Goal: Information Seeking & Learning: Check status

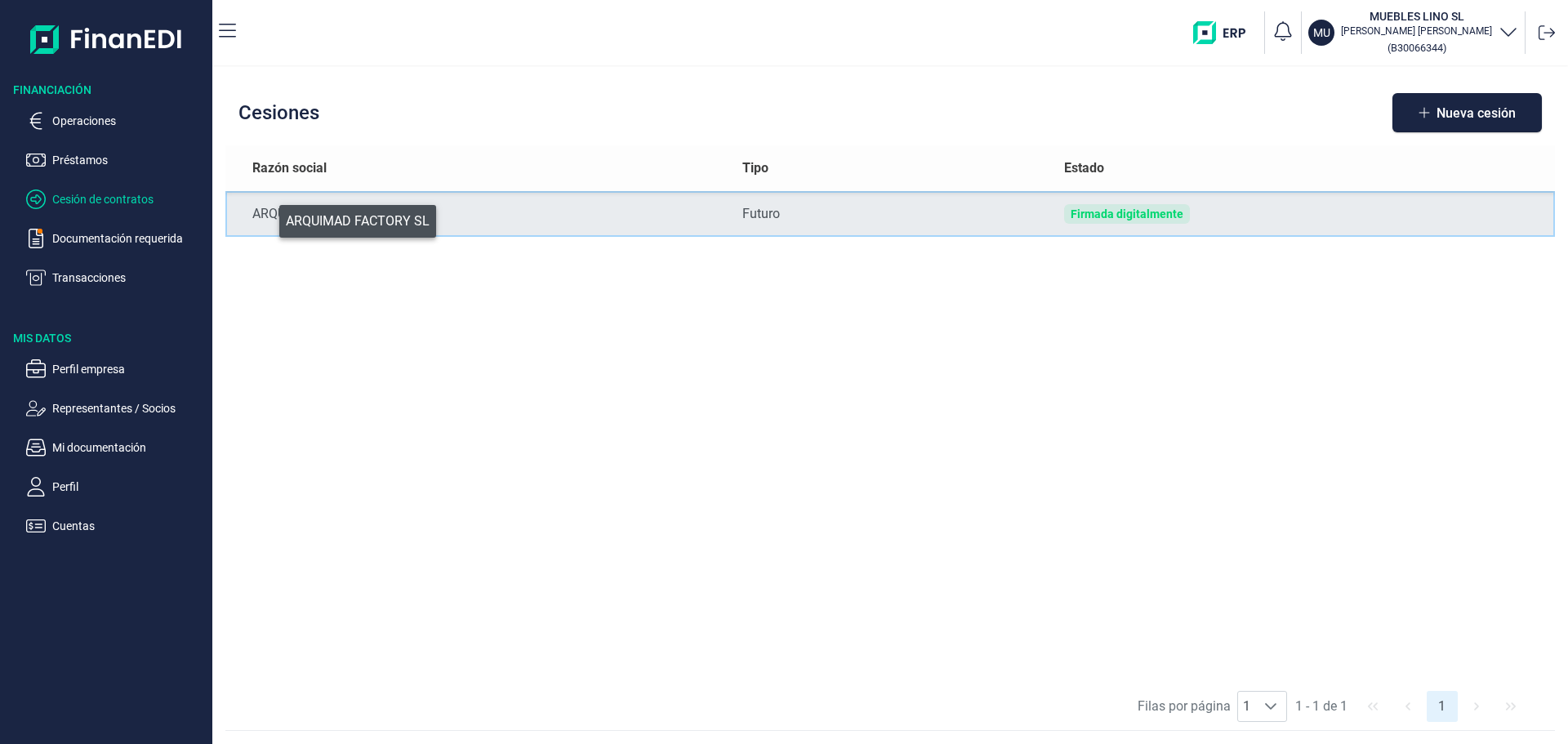
click at [268, 217] on div "ARQUIMAD FACTORY SL" at bounding box center [484, 214] width 464 height 20
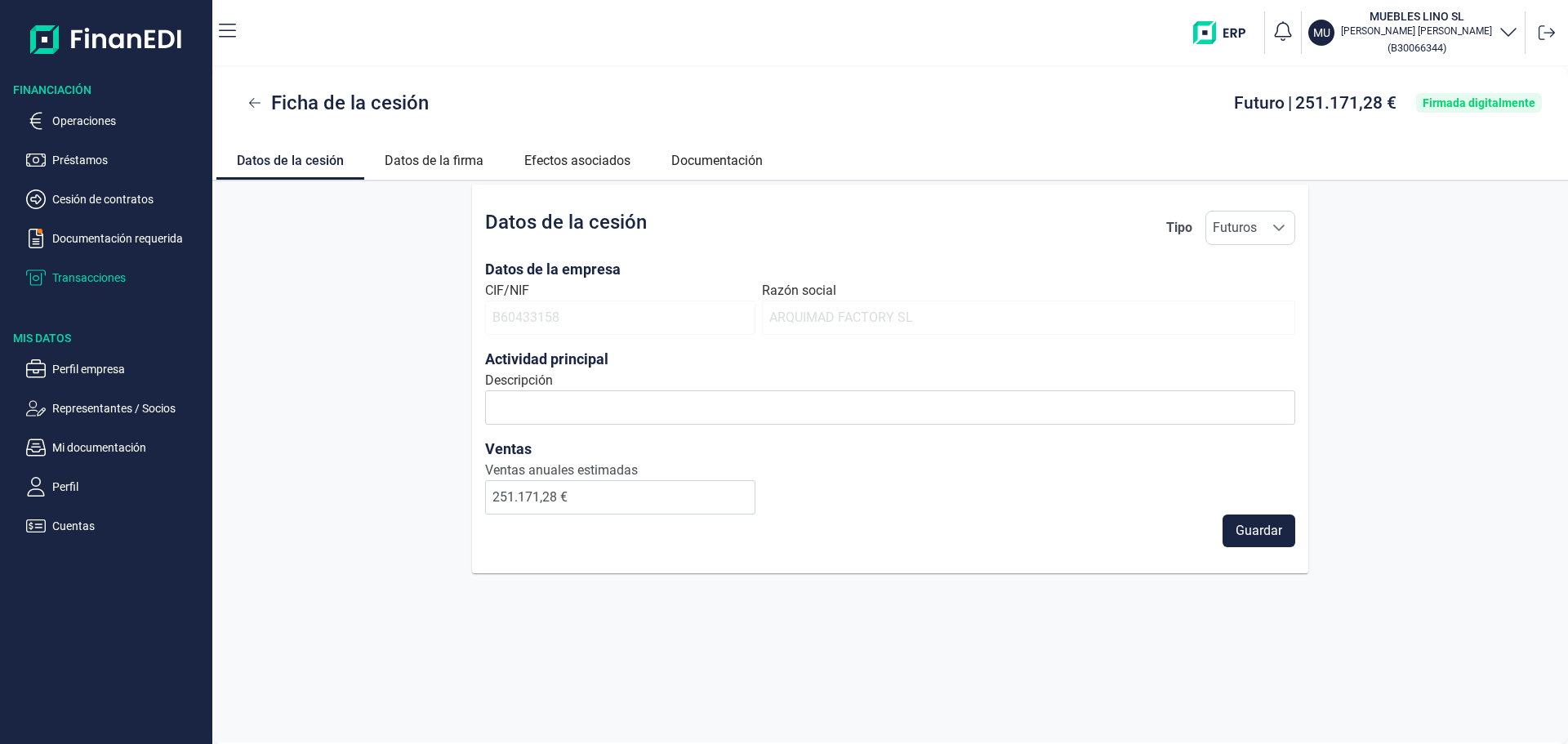
click at [82, 271] on p "Transacciones" at bounding box center [129, 278] width 153 height 20
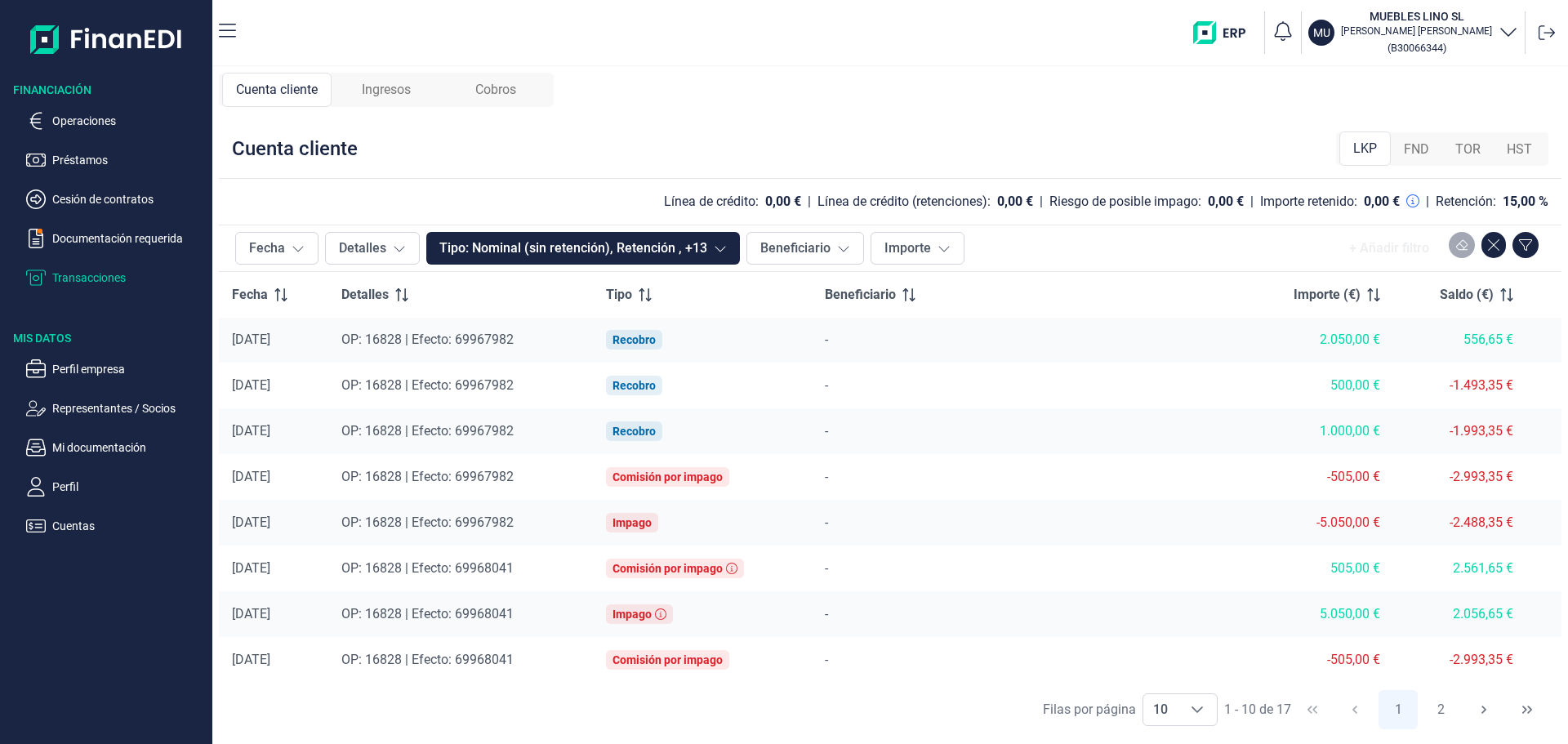
scroll to position [95, 0]
click at [264, 249] on button "Fecha" at bounding box center [277, 248] width 84 height 33
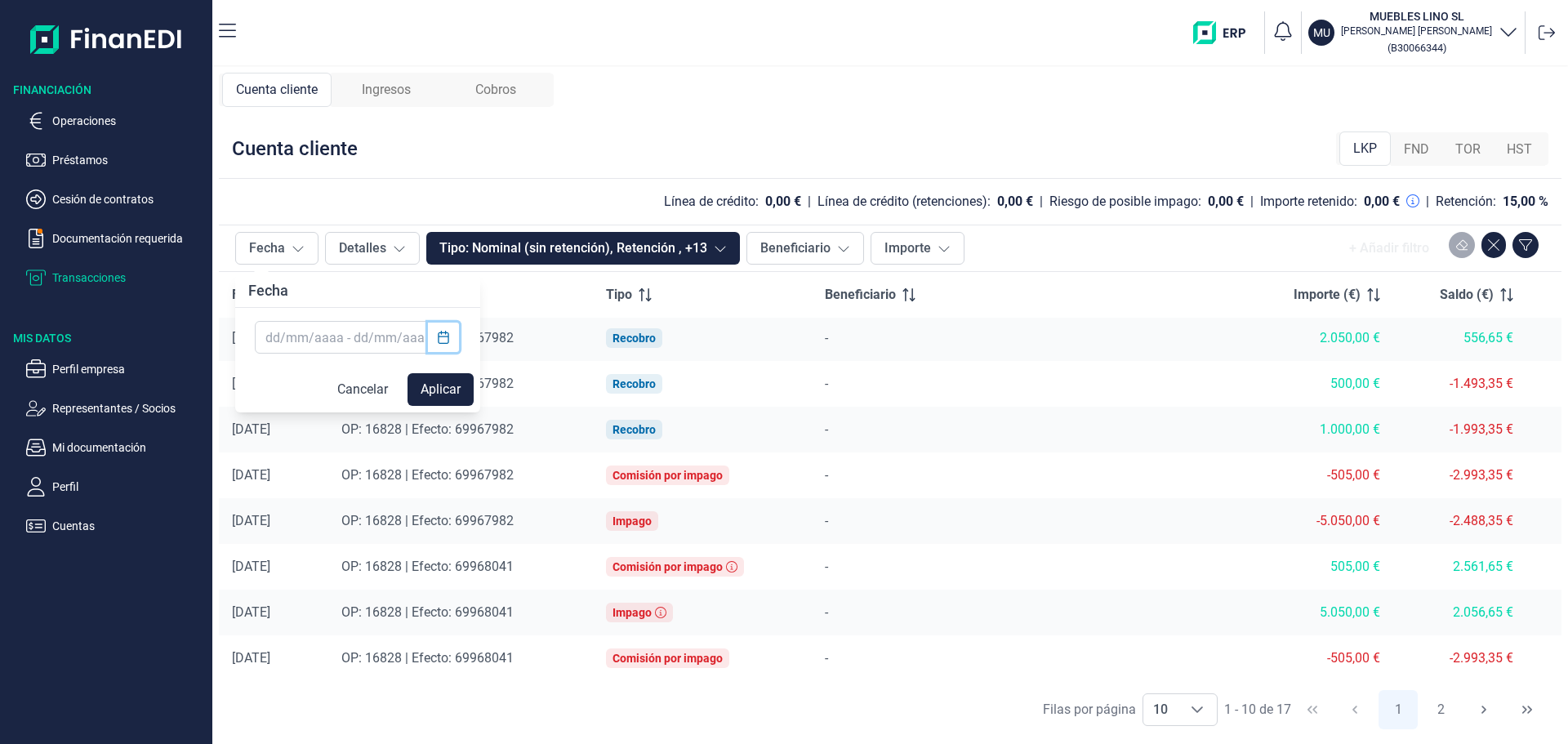
click at [440, 334] on icon "Choose Date" at bounding box center [443, 338] width 13 height 13
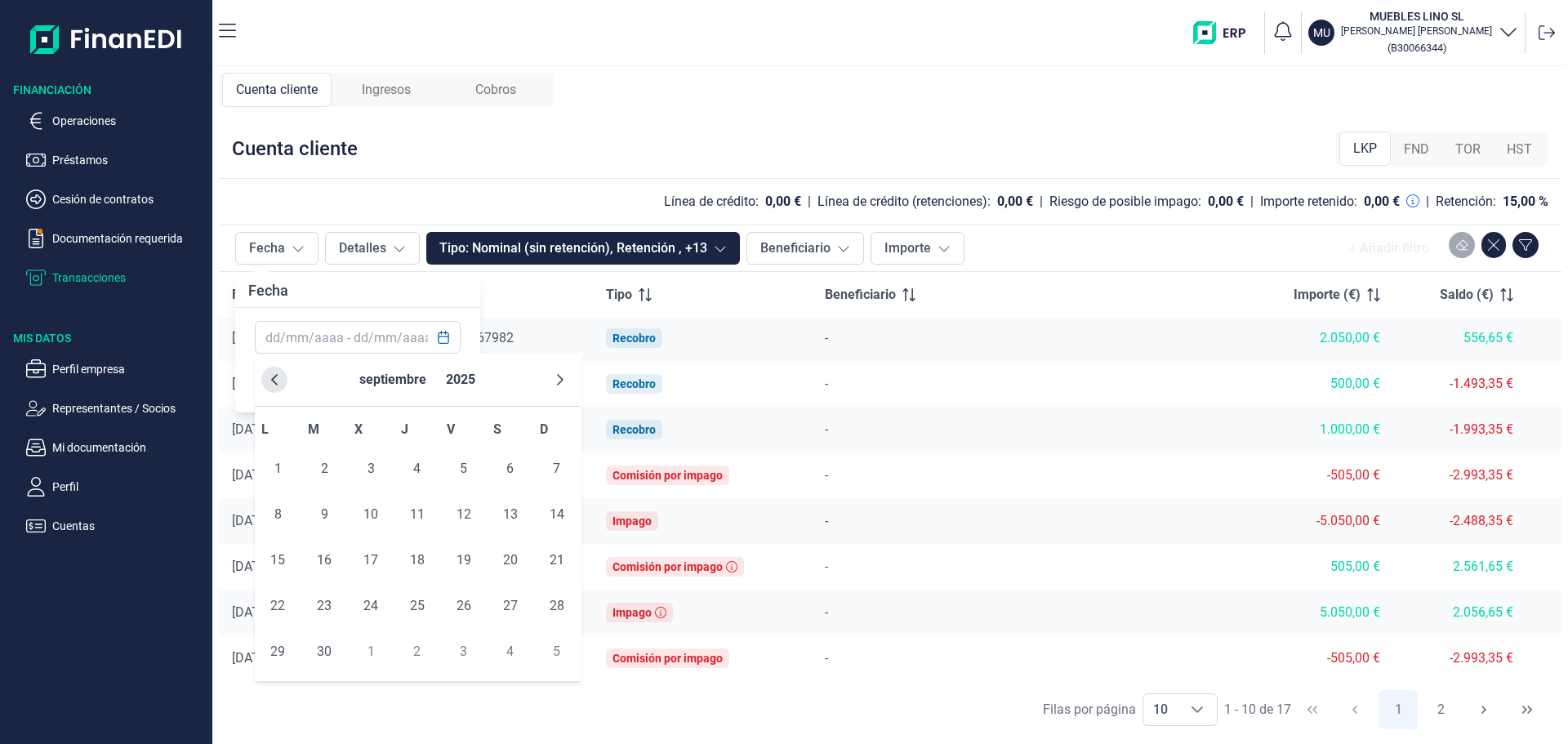
click at [277, 376] on icon "Previous Month" at bounding box center [274, 380] width 7 height 11
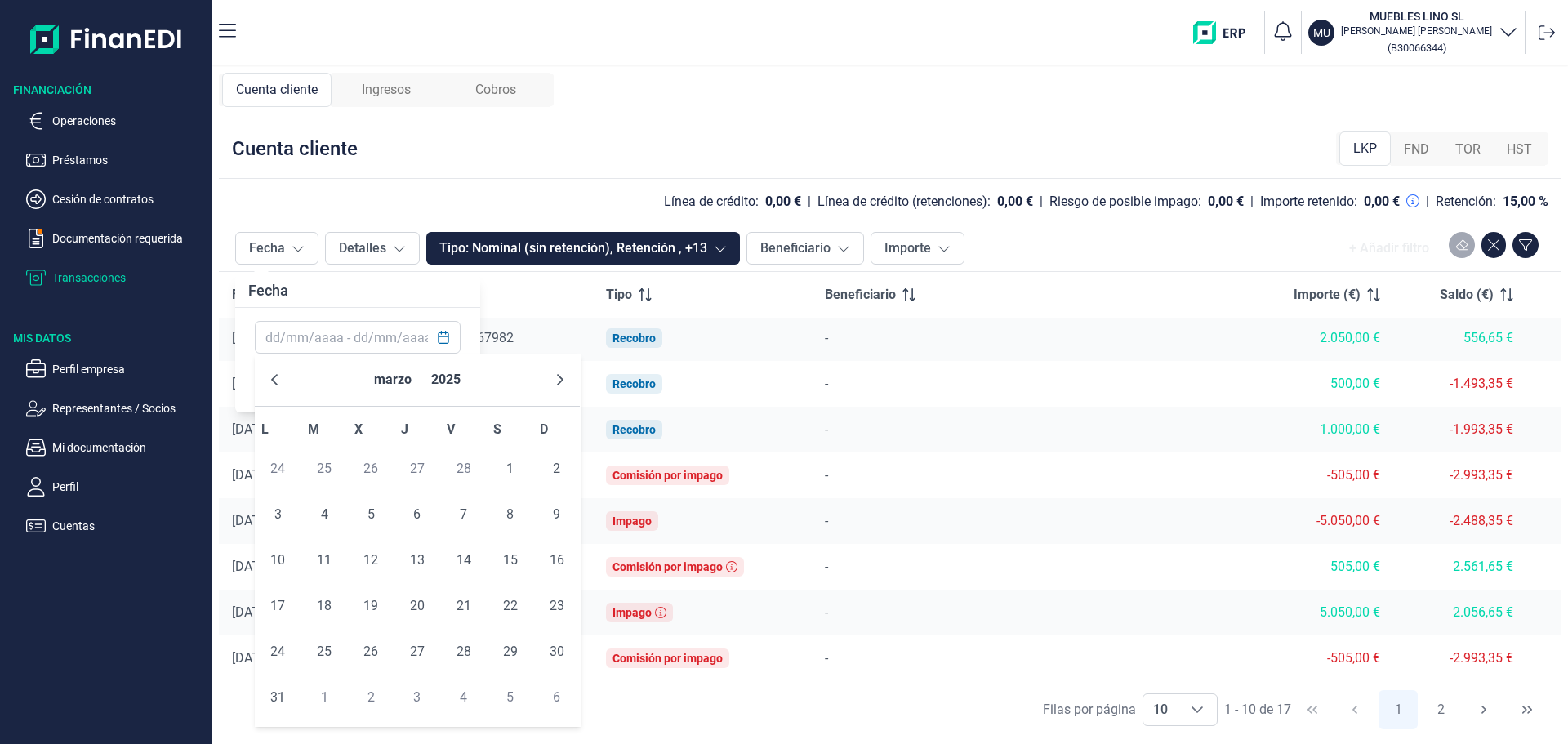
click at [277, 376] on icon "Previous Month" at bounding box center [274, 380] width 7 height 11
click at [510, 456] on span "1" at bounding box center [510, 469] width 33 height 33
type input "[DATE]"
click at [444, 334] on icon "Choose Date" at bounding box center [443, 338] width 13 height 13
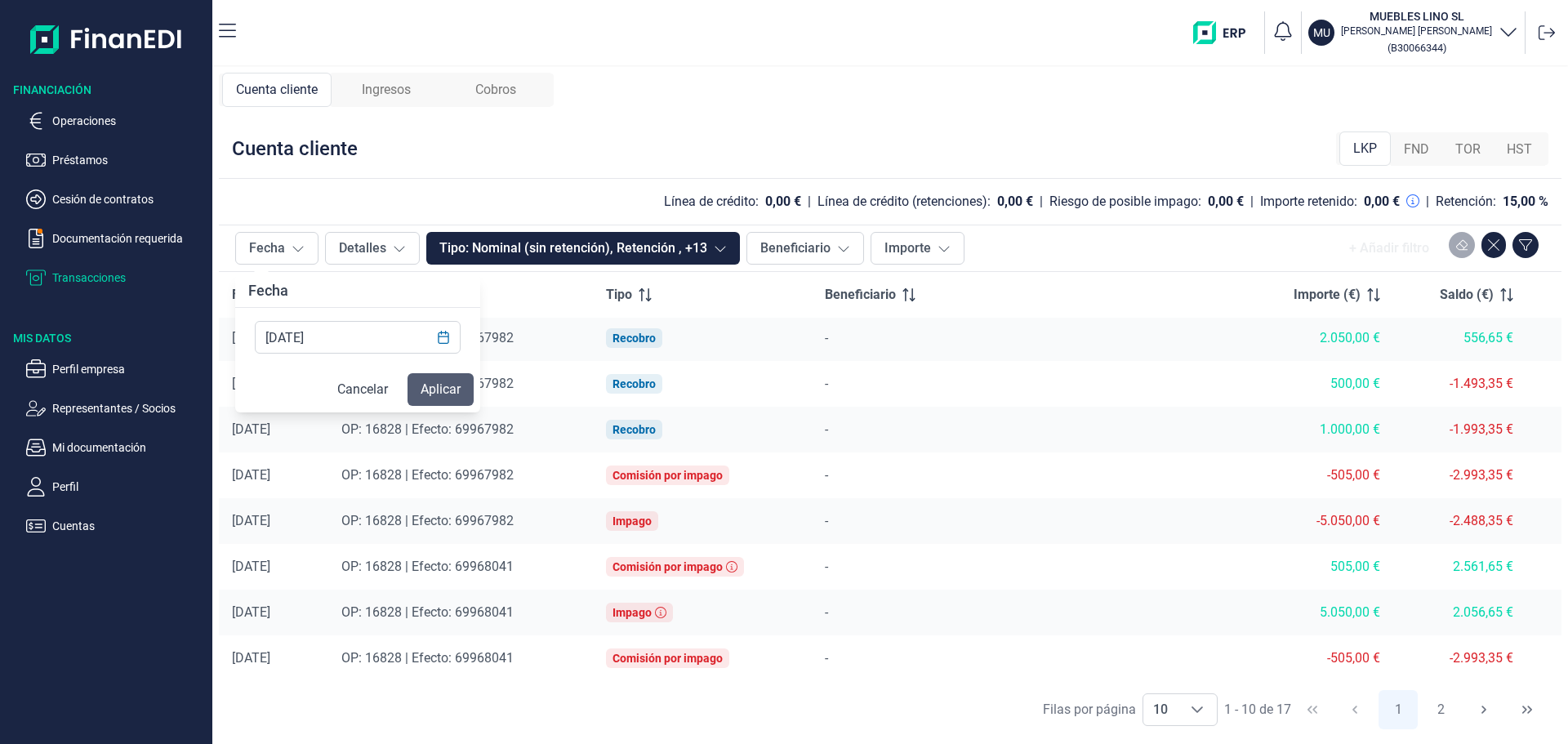
click at [441, 389] on button "Aplicar" at bounding box center [441, 390] width 66 height 33
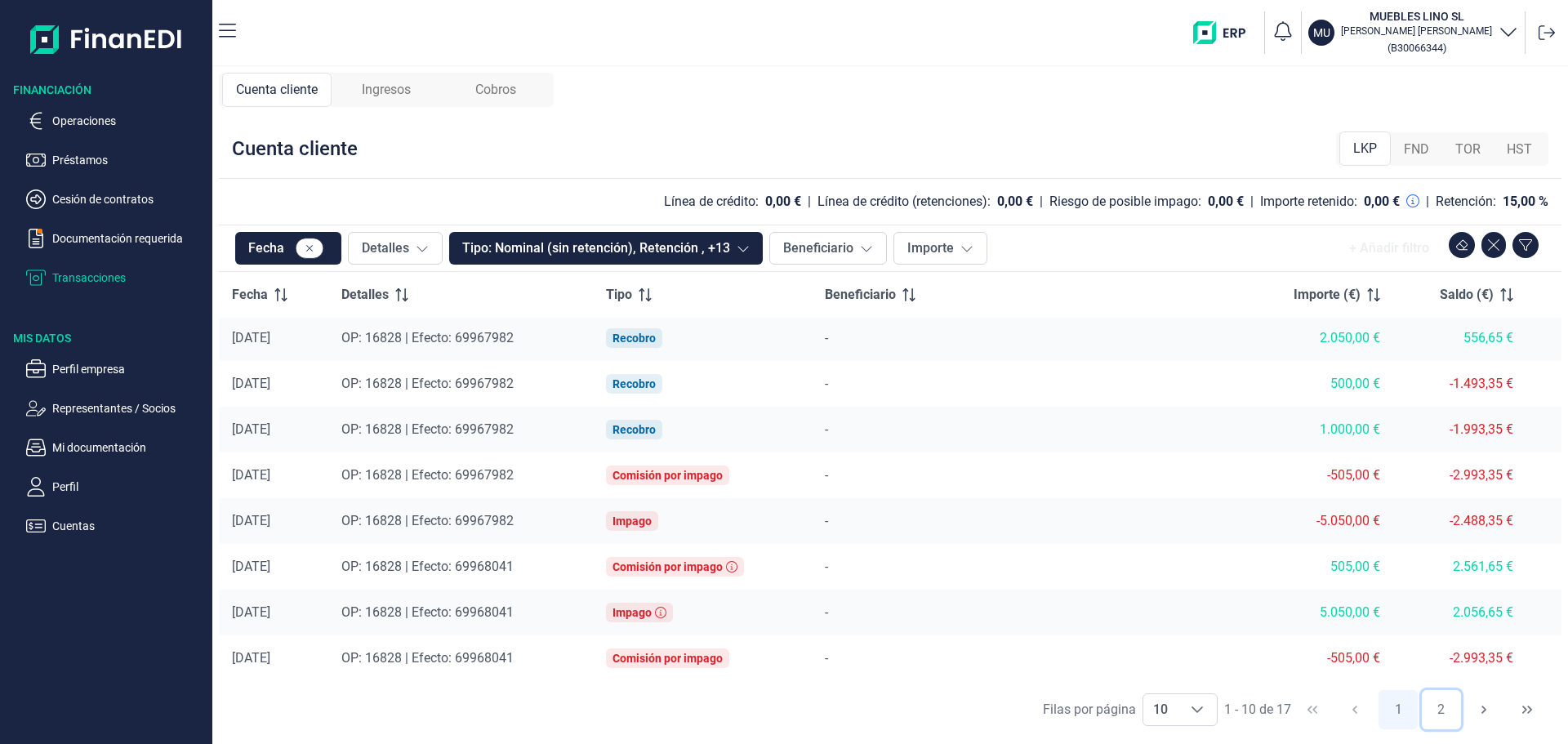
click at [1441, 705] on button "2" at bounding box center [1442, 710] width 39 height 39
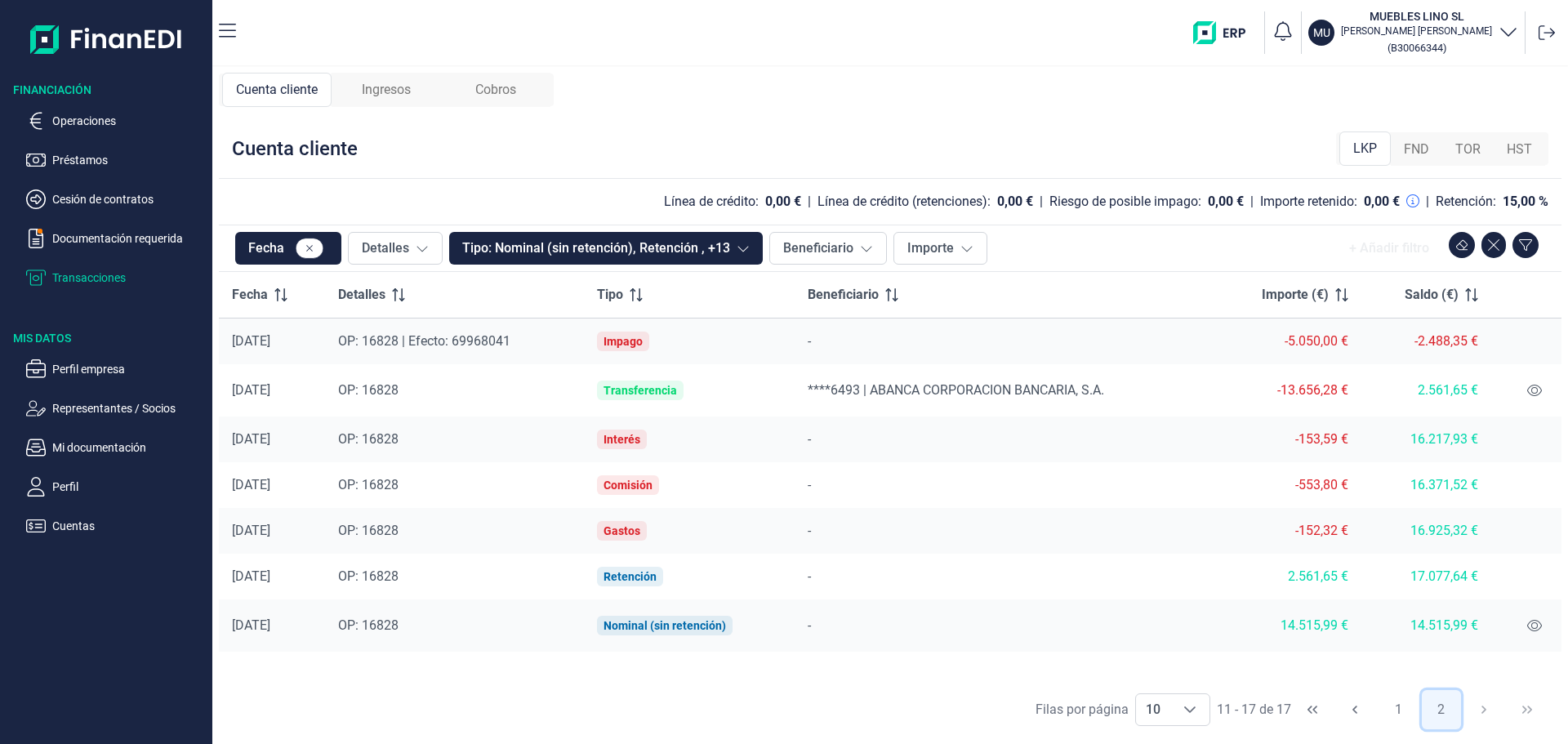
scroll to position [0, 0]
click at [272, 247] on button "Fecha" at bounding box center [288, 248] width 106 height 33
click at [367, 349] on input "[DATE]" at bounding box center [357, 338] width 206 height 33
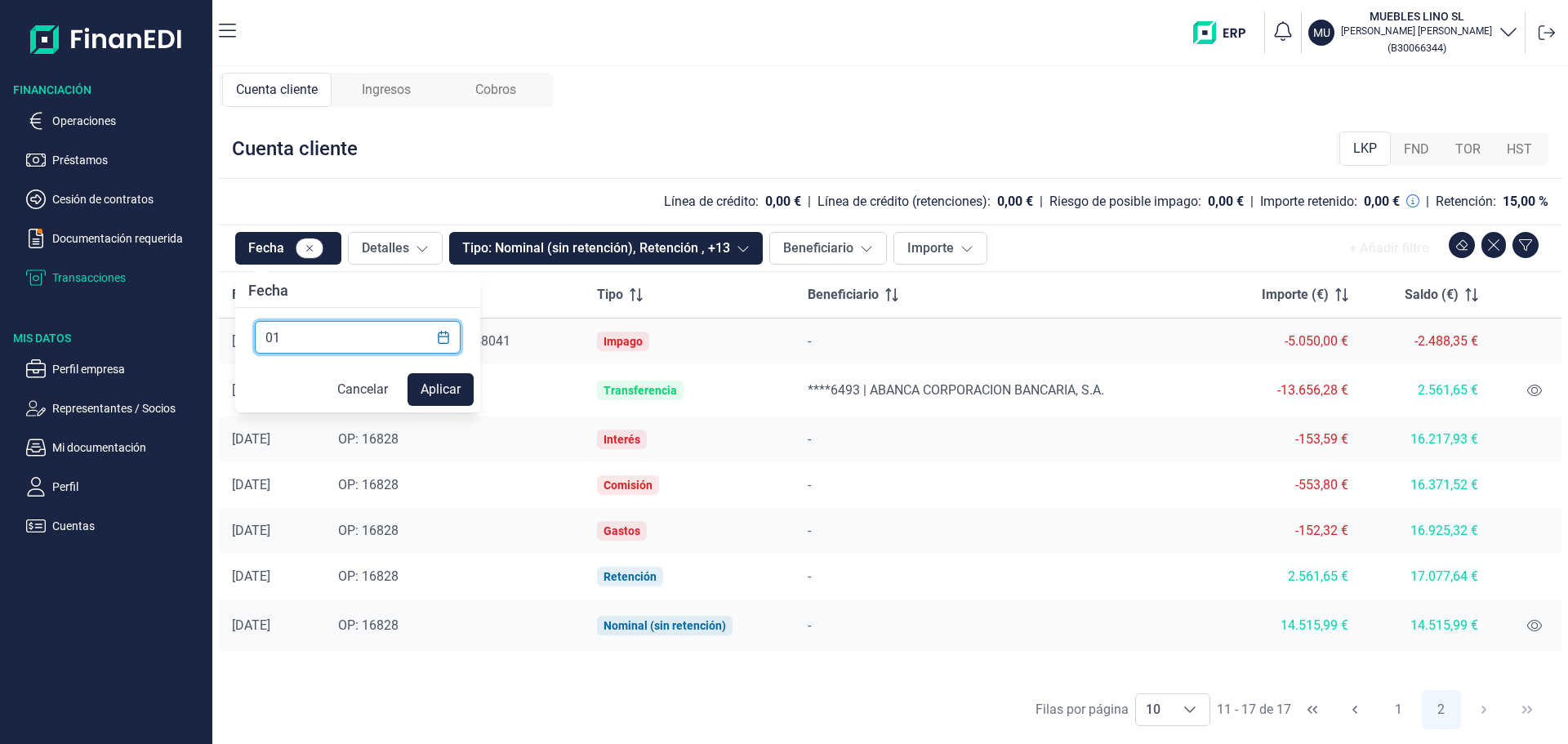
type input "0"
type input "[DATE]"
click at [419, 388] on button "Aplicar" at bounding box center [441, 390] width 66 height 33
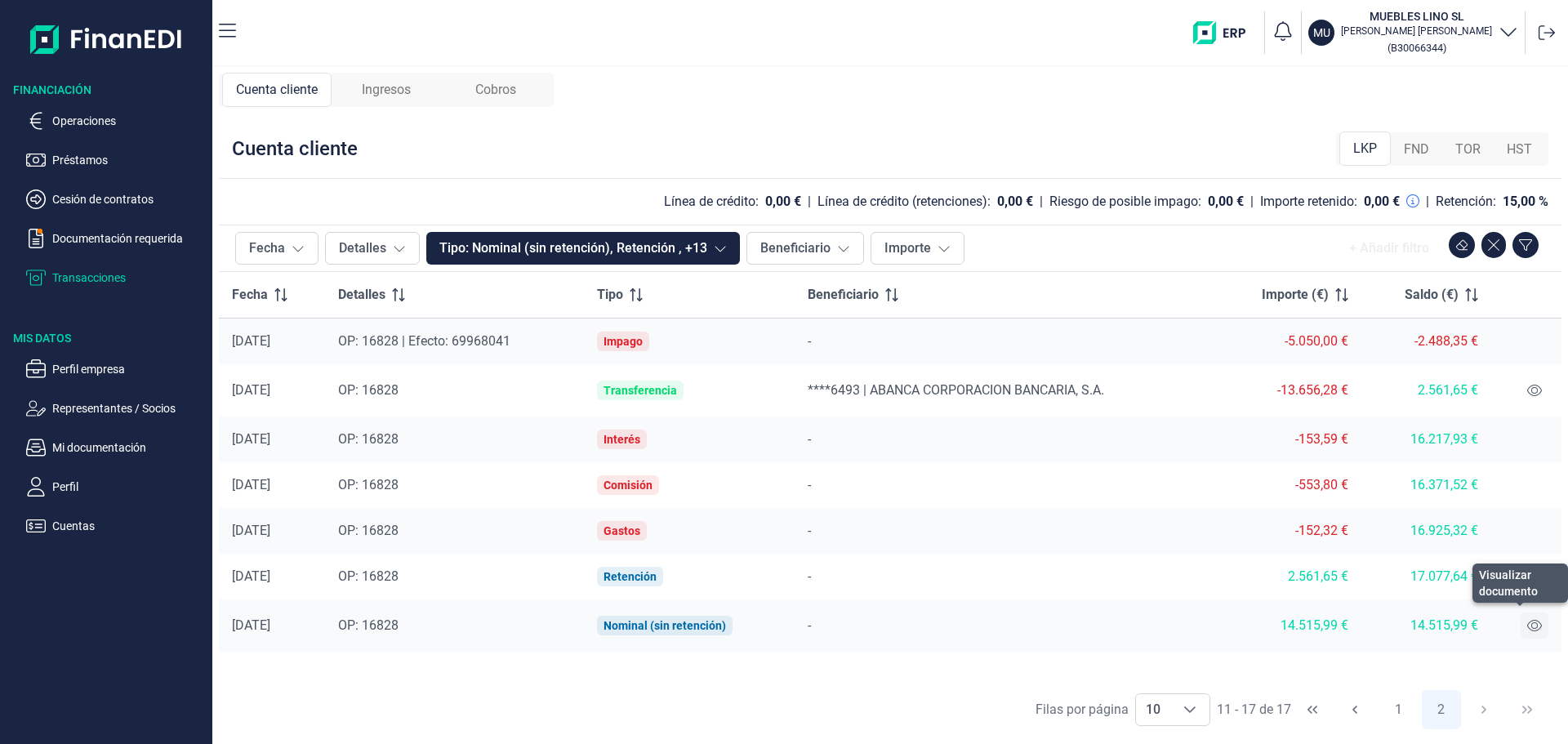
click at [1537, 624] on icon at bounding box center [1534, 626] width 15 height 11
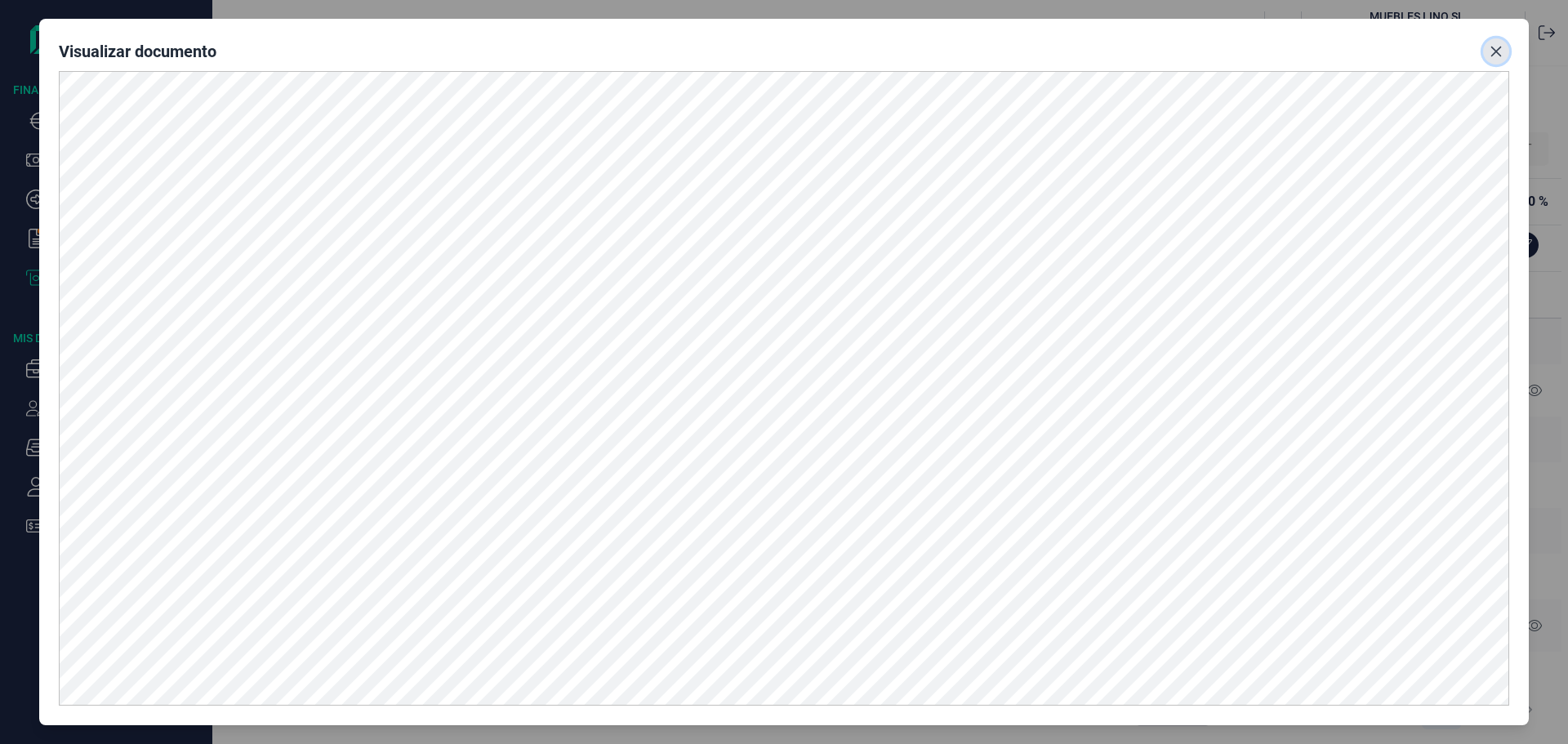
click at [1498, 54] on icon "Close" at bounding box center [1497, 52] width 13 height 13
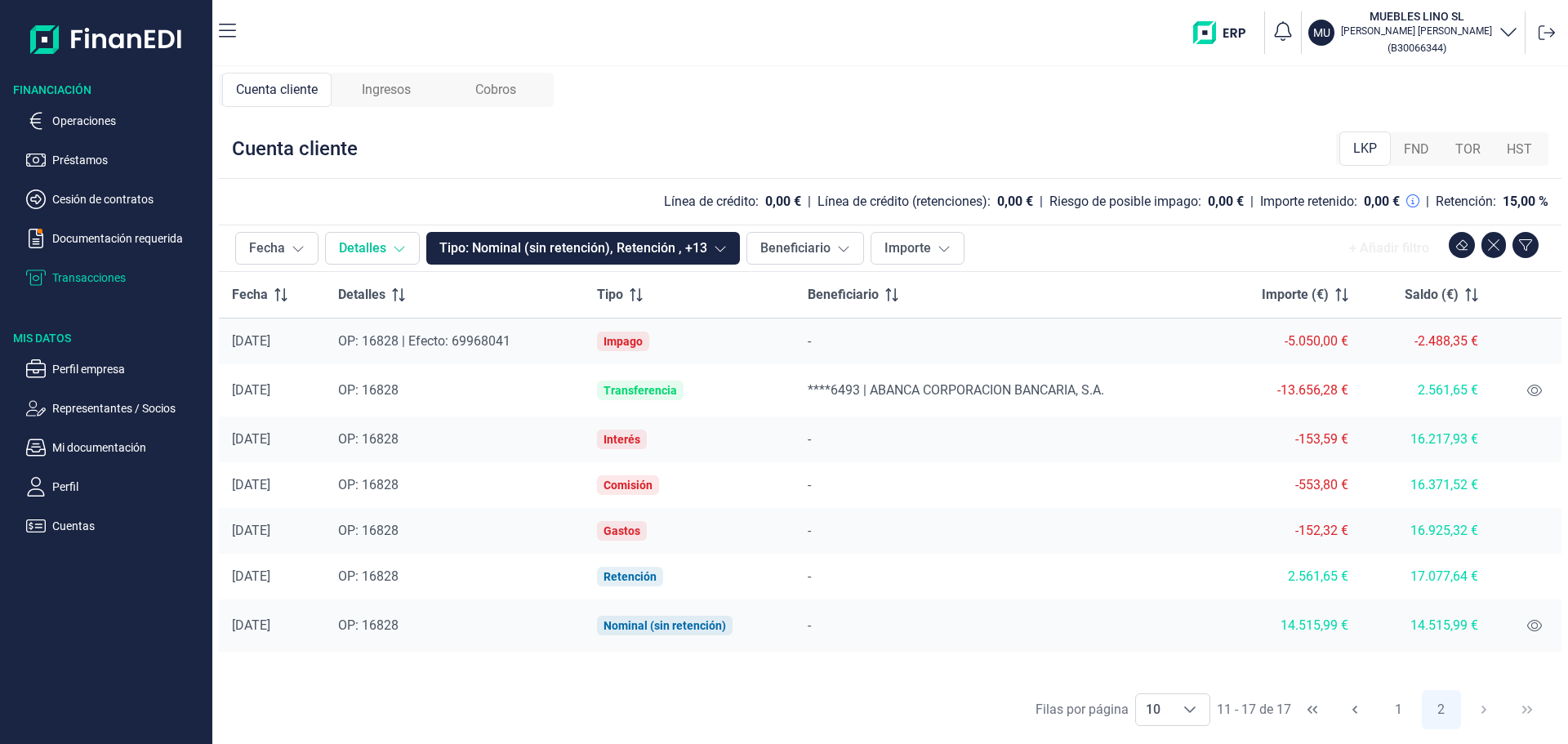
click at [391, 237] on button "Detalles" at bounding box center [373, 248] width 95 height 33
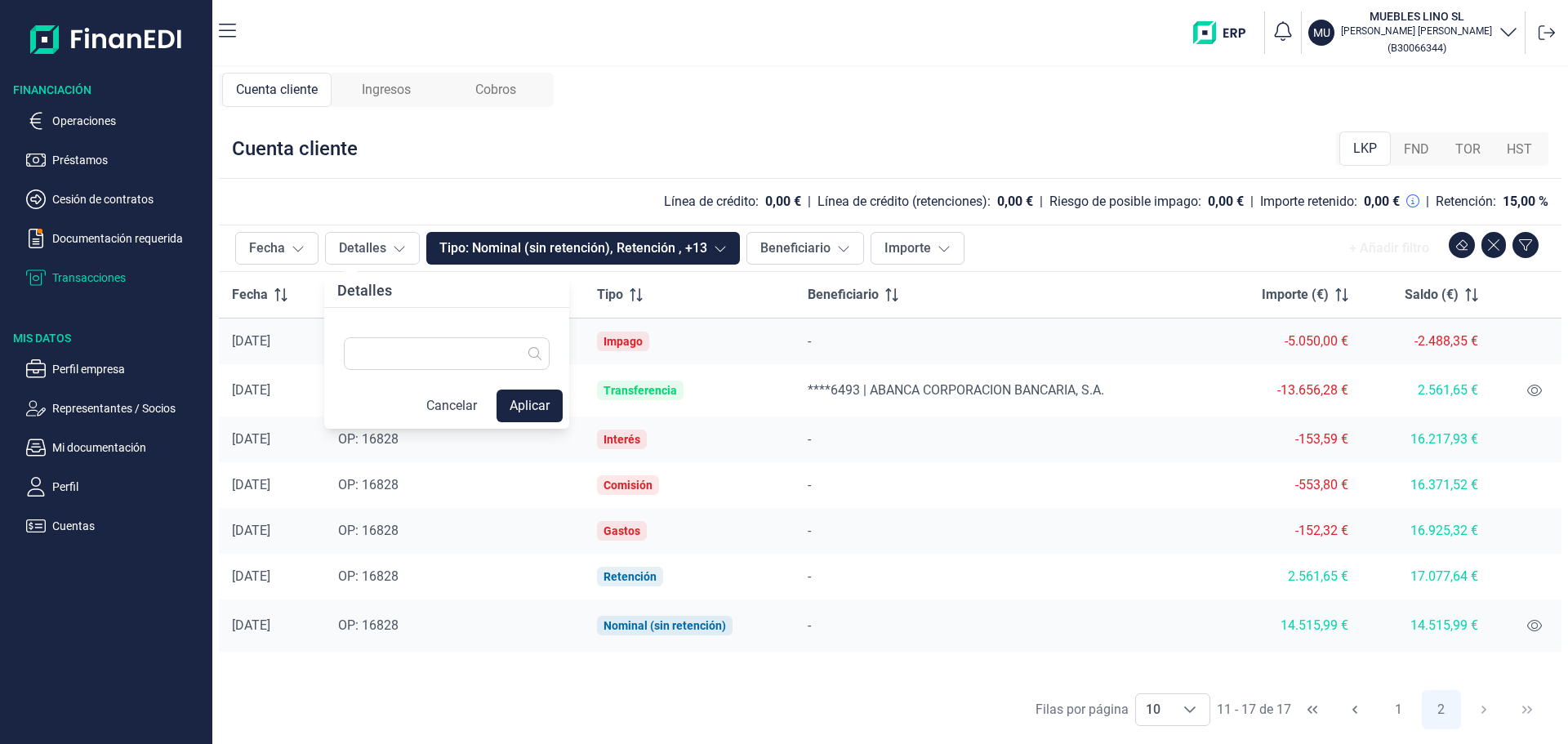
click at [359, 208] on div "Línea de crédito: 0,00 € | Línea de crédito (retenciones): 0,00 € | Riesgo de p…" at bounding box center [883, 202] width 1330 height 20
click at [380, 100] on div "Ingresos" at bounding box center [387, 90] width 110 height 34
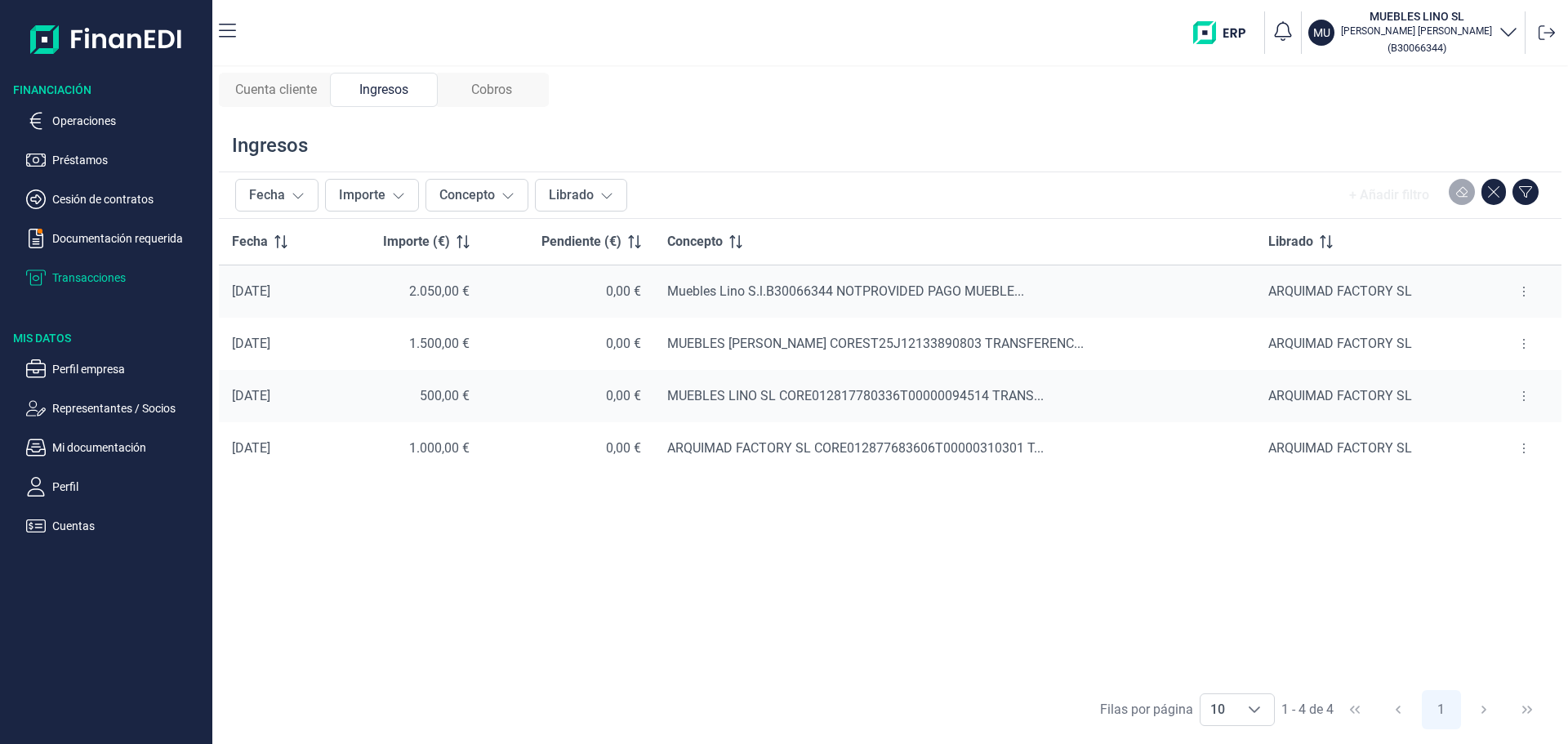
click at [474, 87] on div "Cobros" at bounding box center [492, 90] width 108 height 34
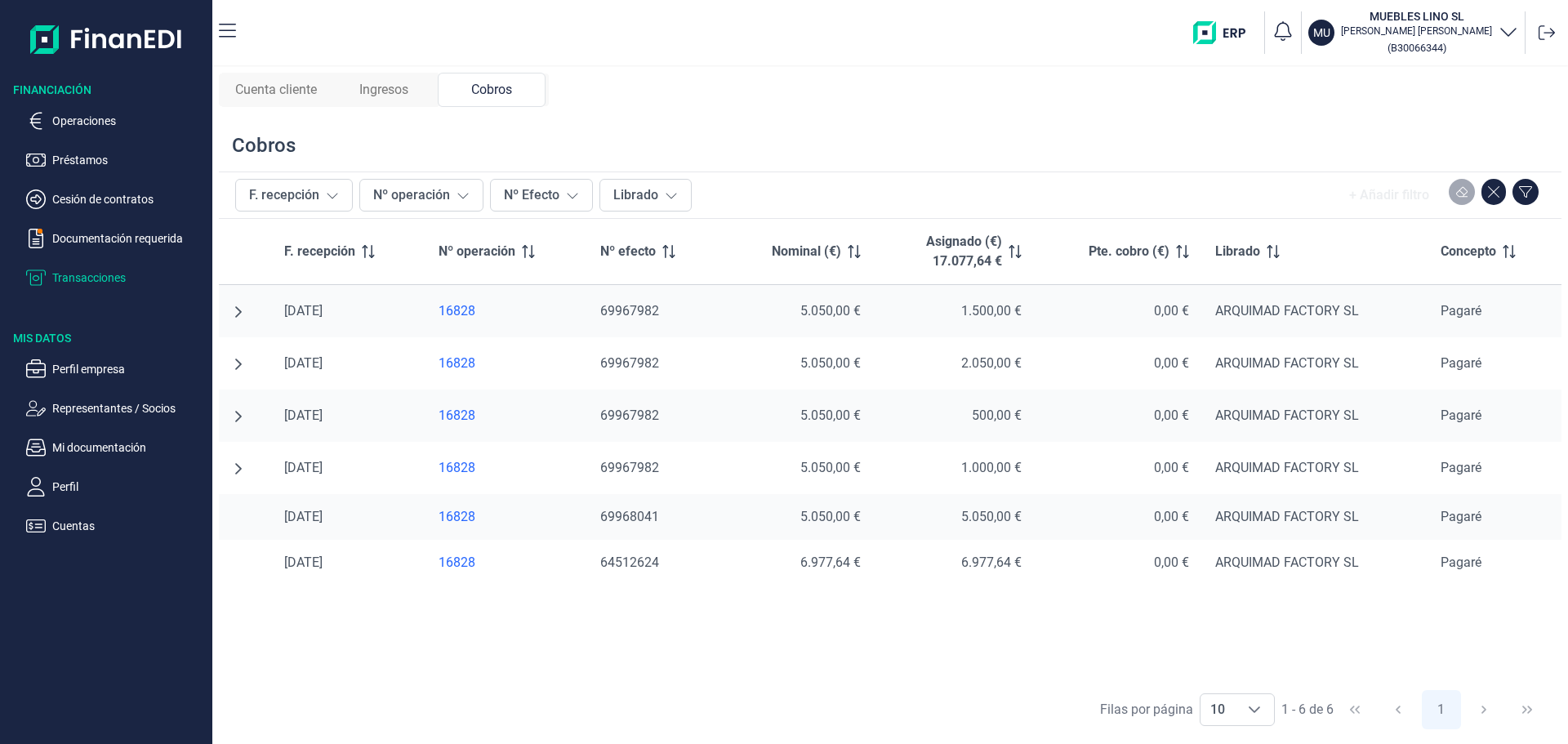
click at [312, 89] on span "Cuenta cliente" at bounding box center [276, 90] width 82 height 20
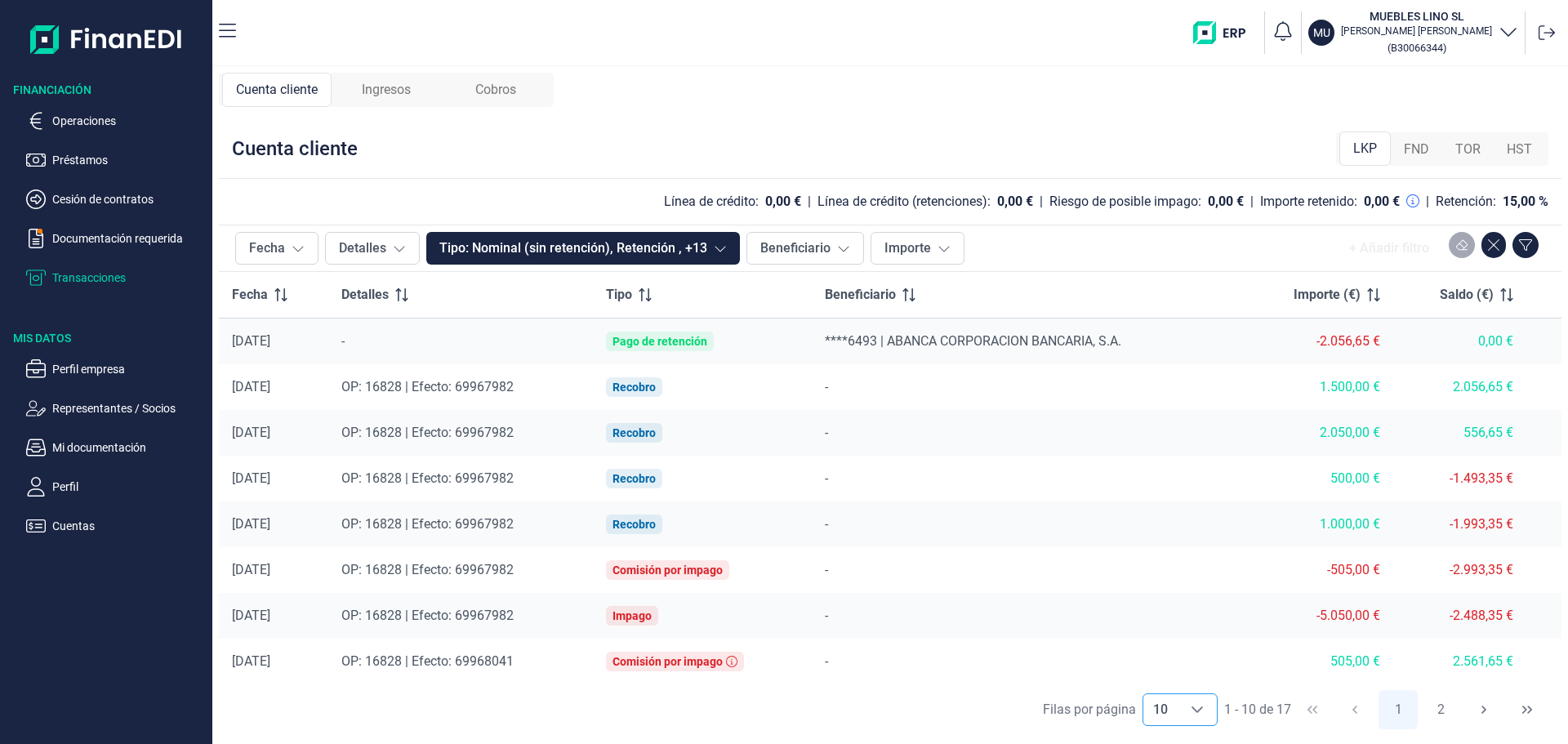
click at [1171, 716] on span "10" at bounding box center [1161, 710] width 34 height 31
click at [1163, 668] on span "100" at bounding box center [1162, 674] width 22 height 16
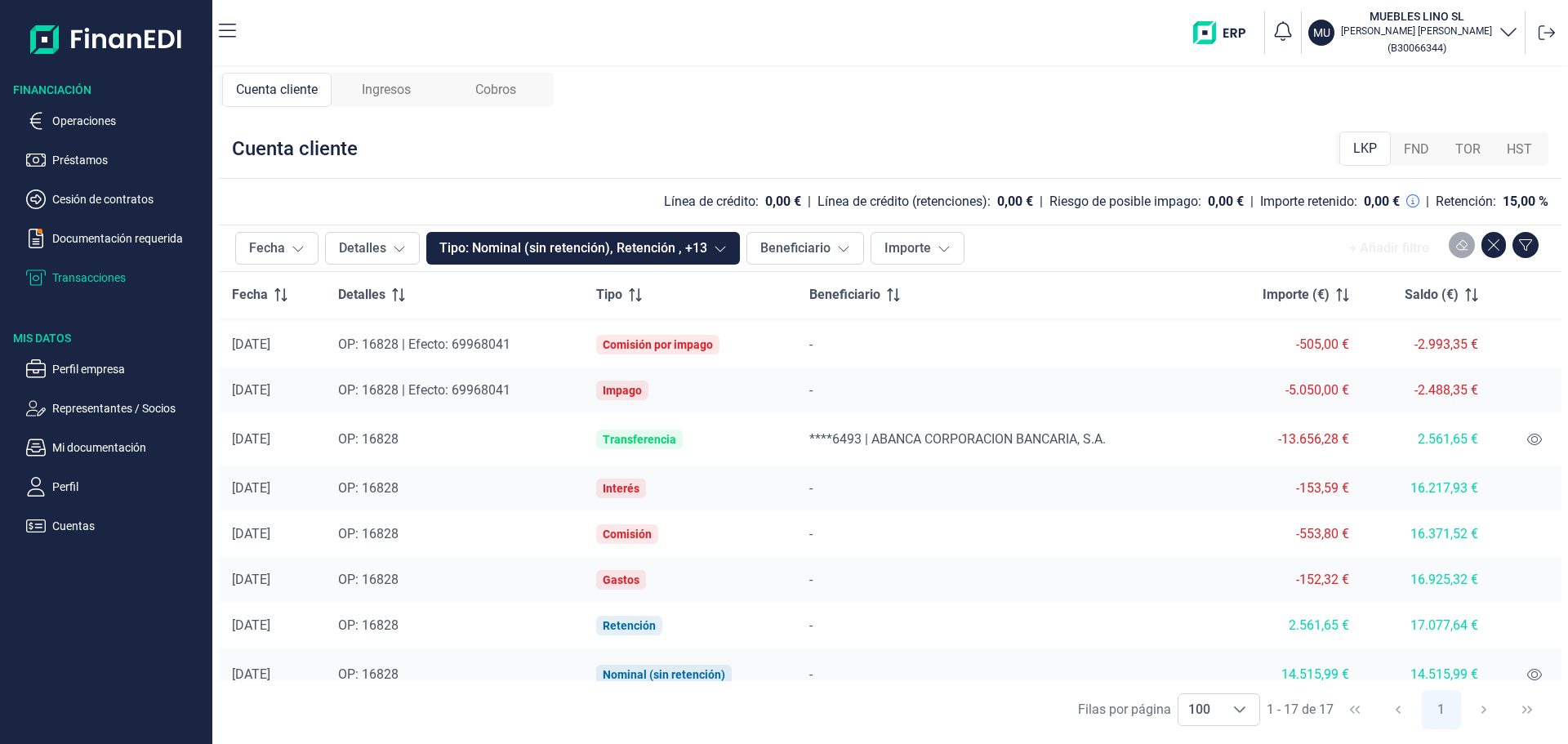
scroll to position [428, 0]
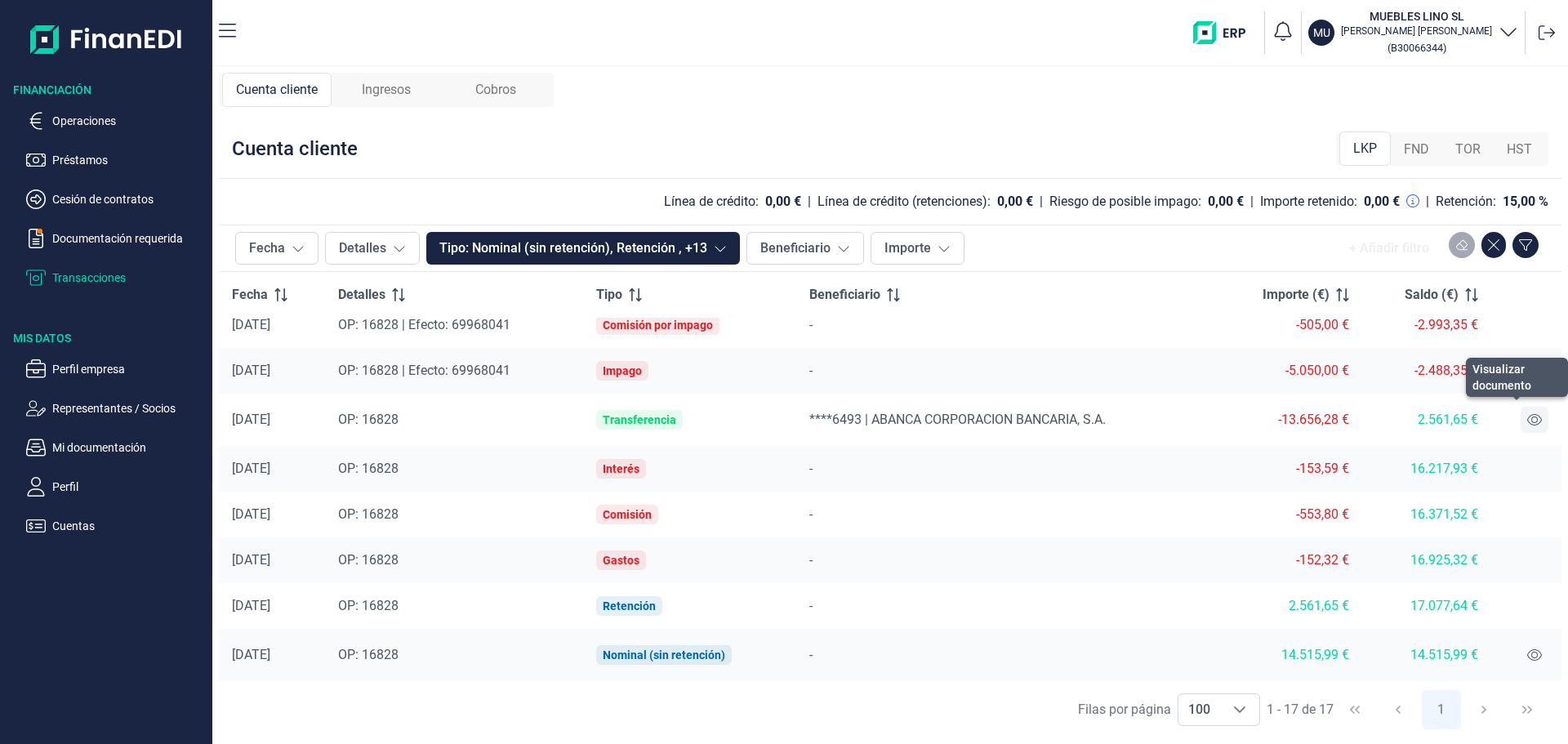
click at [1527, 419] on icon at bounding box center [1534, 420] width 15 height 13
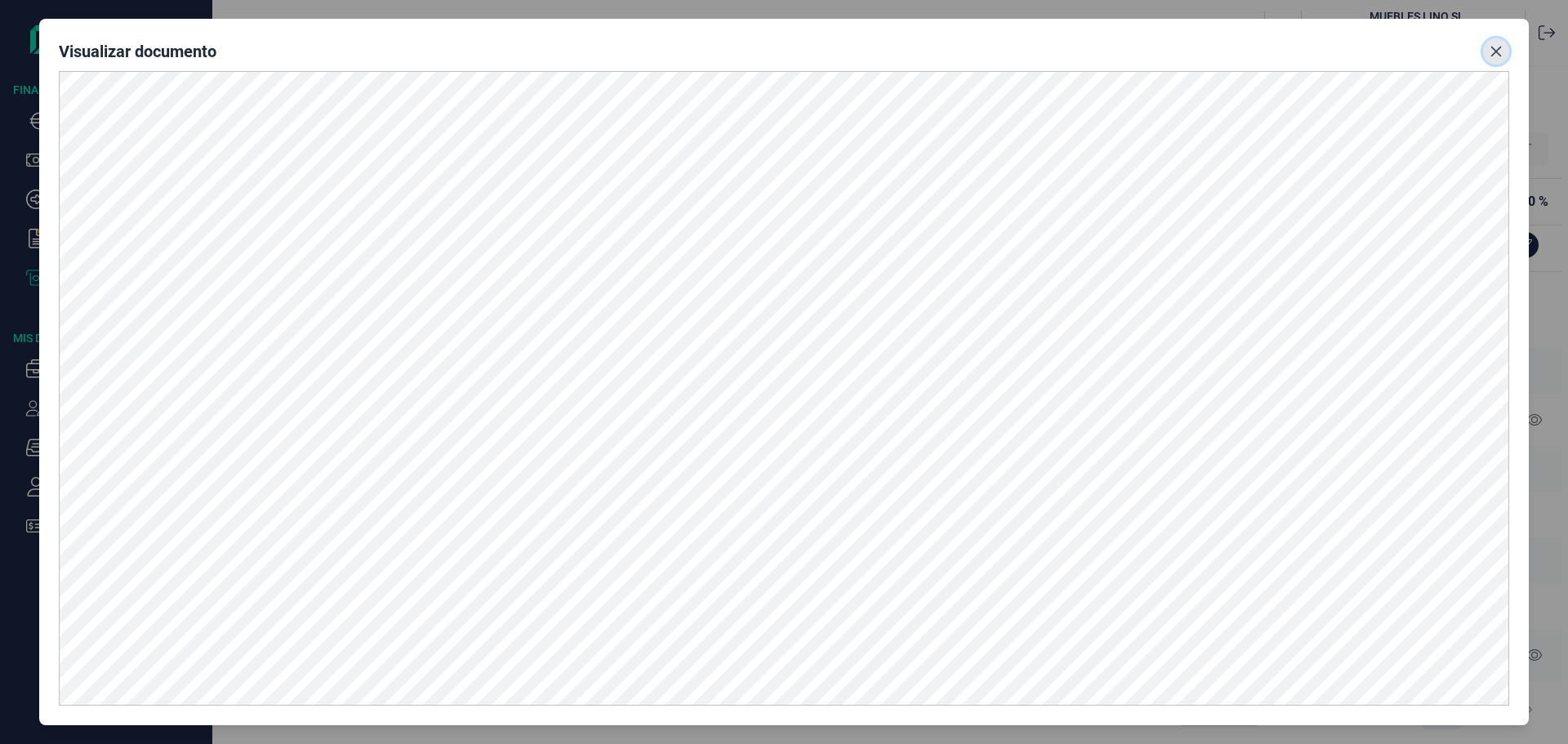
click at [1493, 52] on icon "Close" at bounding box center [1497, 52] width 13 height 13
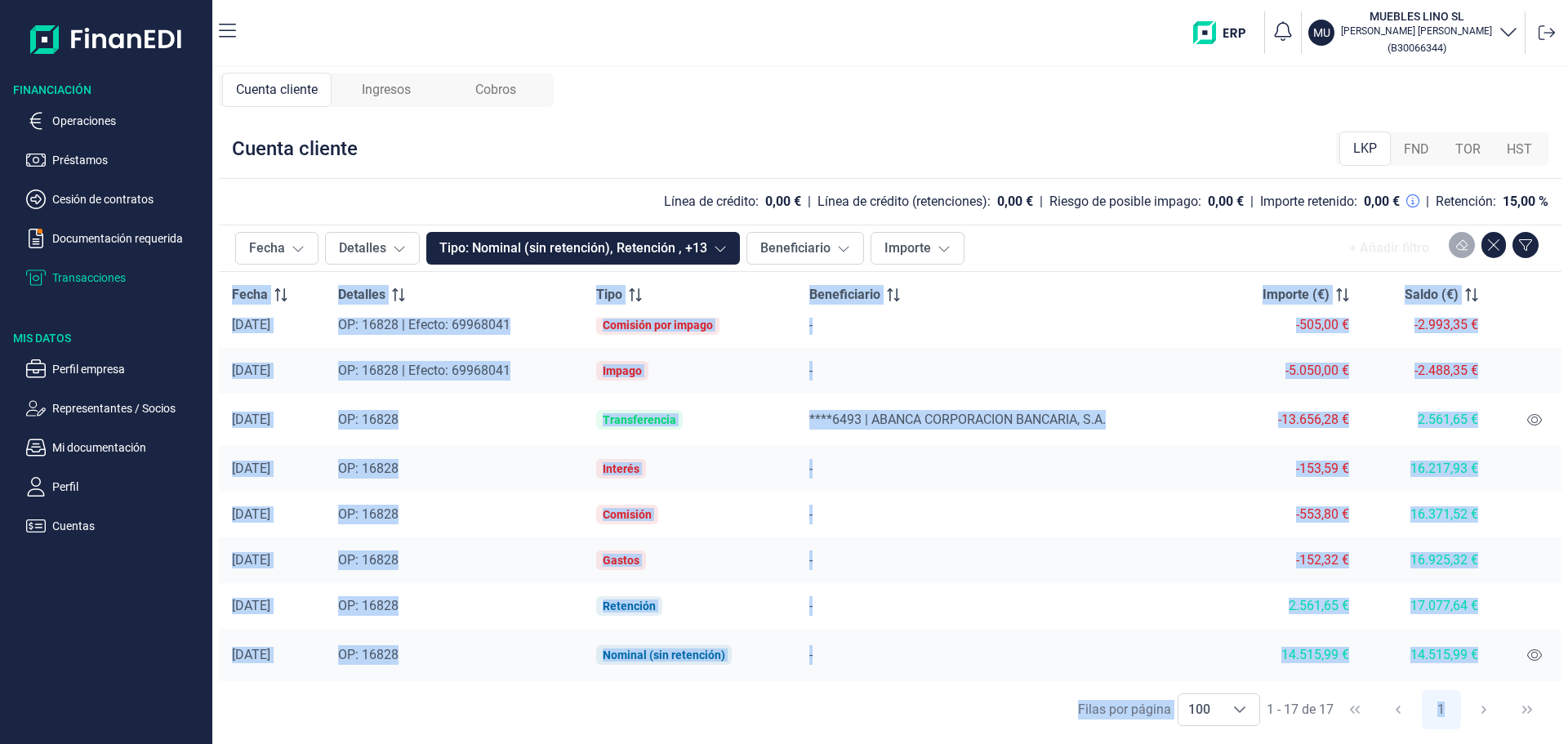
drag, startPoint x: 235, startPoint y: 294, endPoint x: 1554, endPoint y: 683, distance: 1375.2
click at [1554, 683] on div "Fecha Detalles Tipo: Nominal (sin retención), Retención , +13 Beneficiario Impo…" at bounding box center [890, 481] width 1343 height 513
click at [976, 359] on td "-" at bounding box center [1005, 371] width 419 height 46
drag, startPoint x: 232, startPoint y: 344, endPoint x: 1255, endPoint y: 742, distance: 1097.7
click at [1255, 742] on div "Cuenta cliente Ingresos Cobros Cuenta cliente LKP FND TOR HST Línea de crédito:…" at bounding box center [890, 406] width 1356 height 678
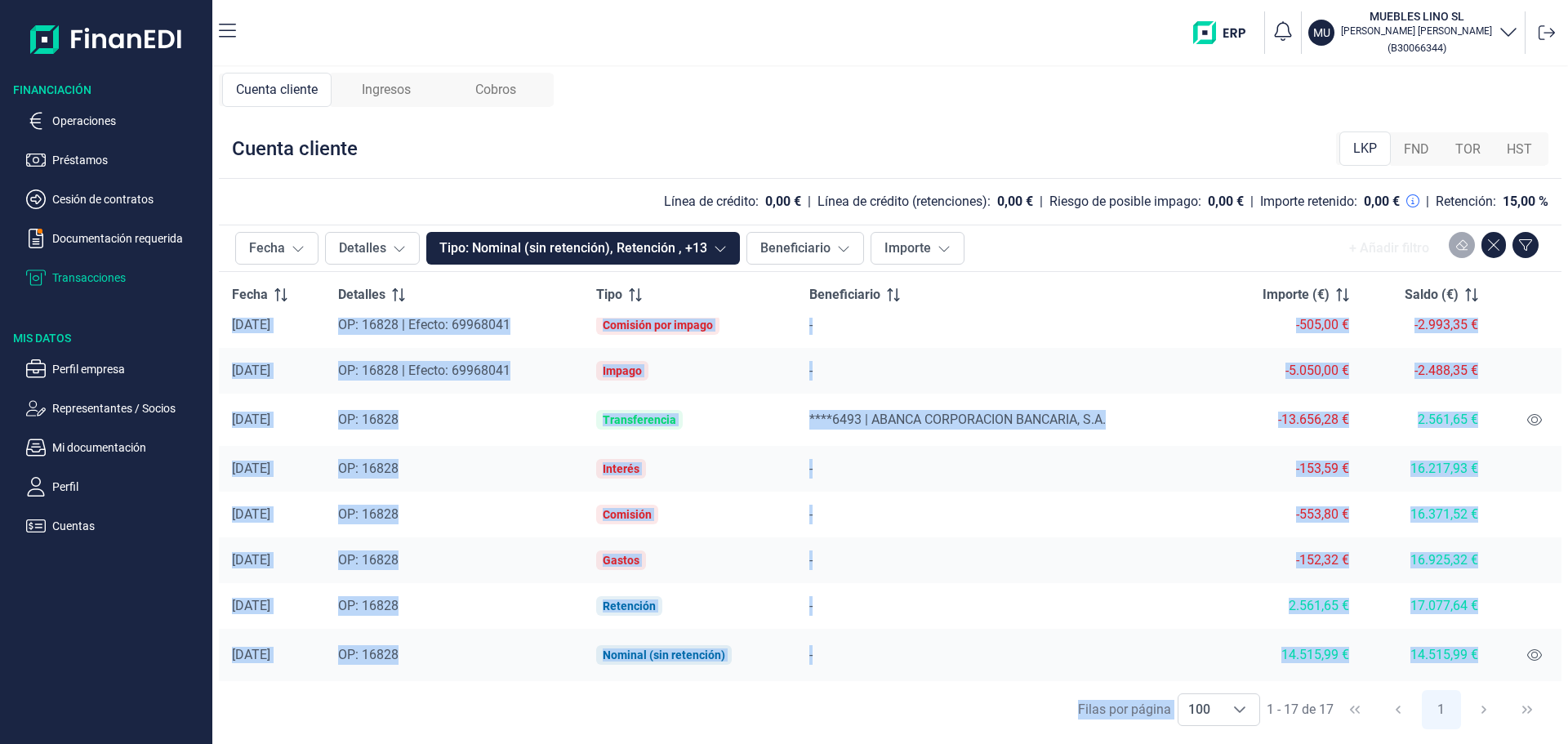
click at [1060, 651] on div "-" at bounding box center [1006, 656] width 393 height 20
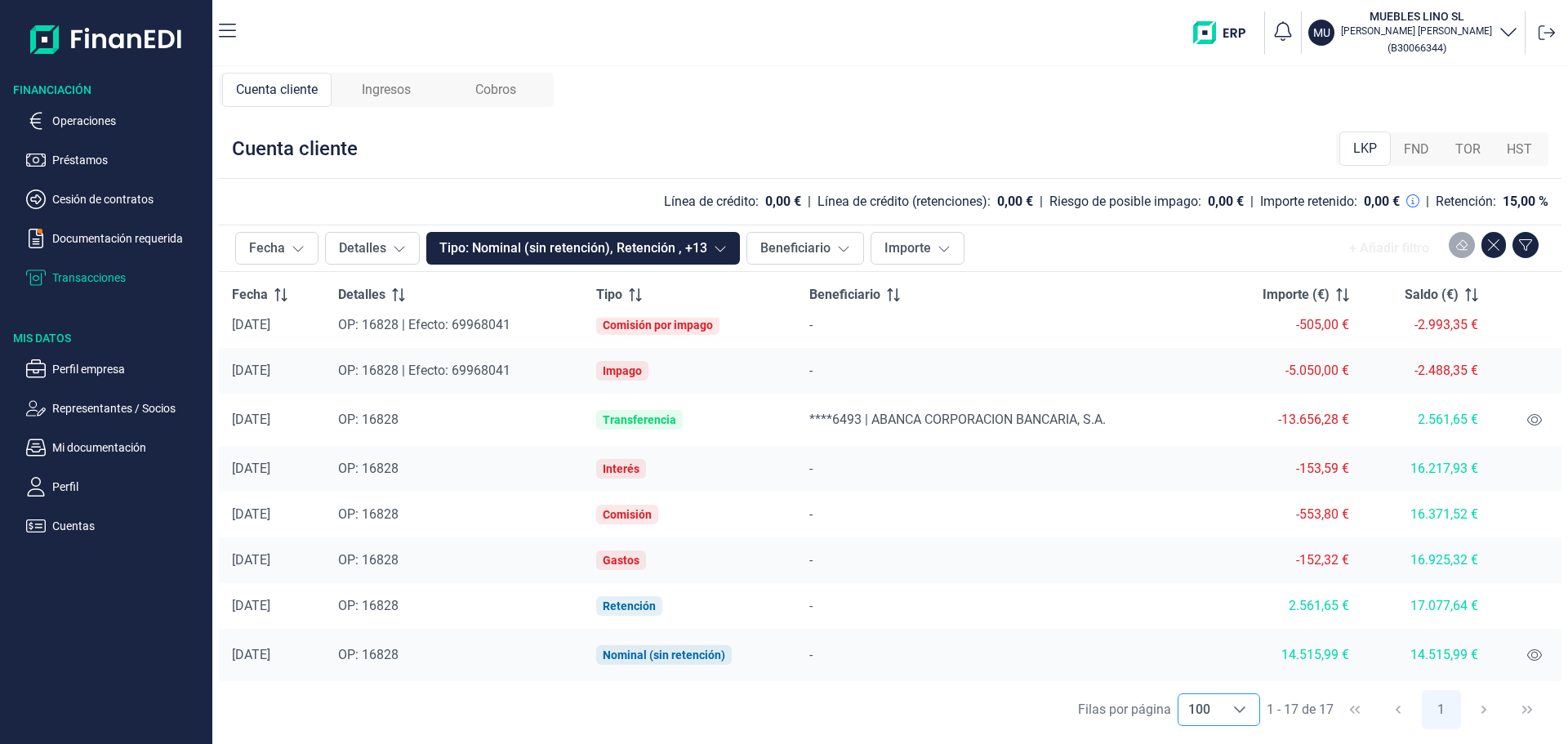
click at [1188, 710] on span "100" at bounding box center [1199, 710] width 42 height 31
click at [1194, 554] on span "10" at bounding box center [1194, 561] width 15 height 16
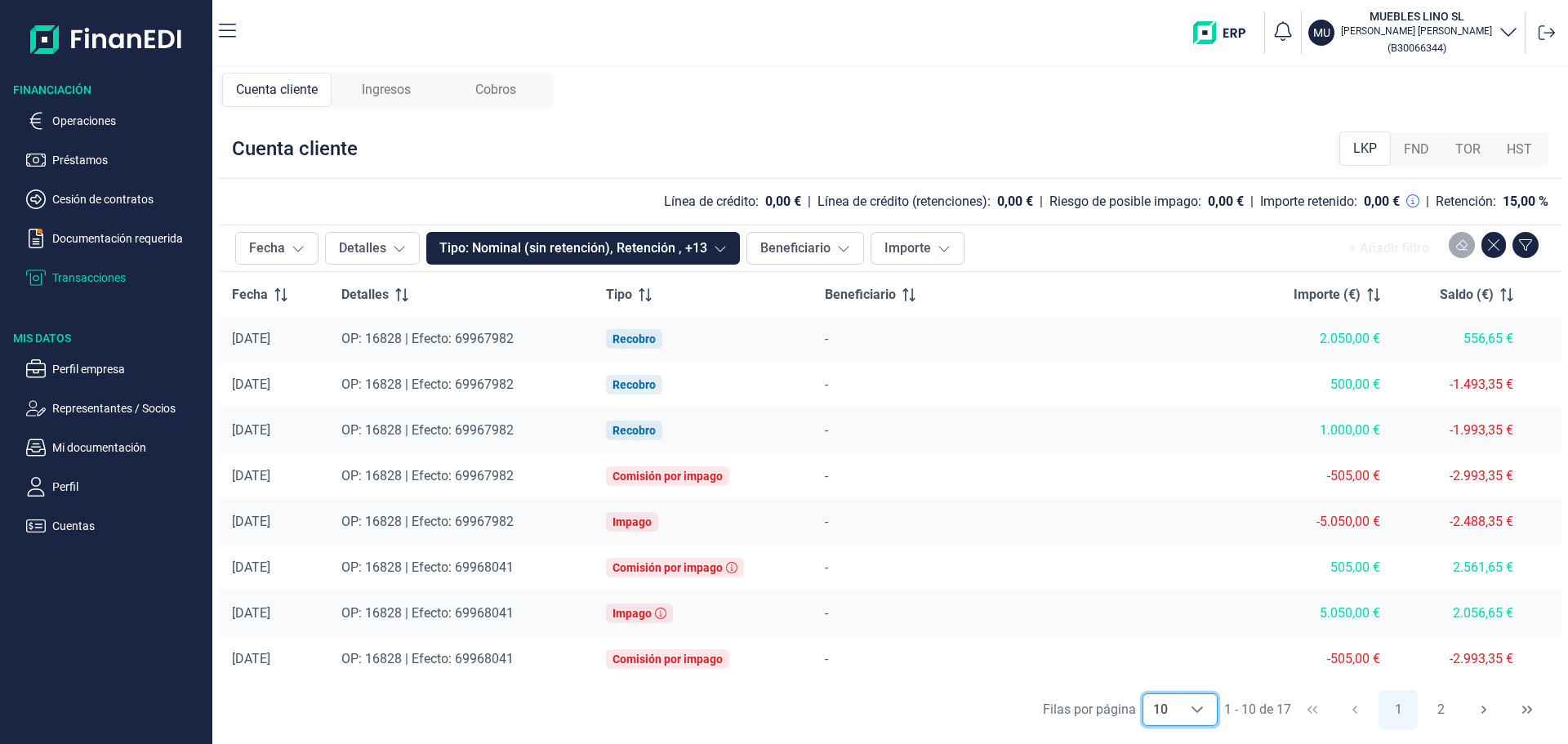
scroll to position [95, 0]
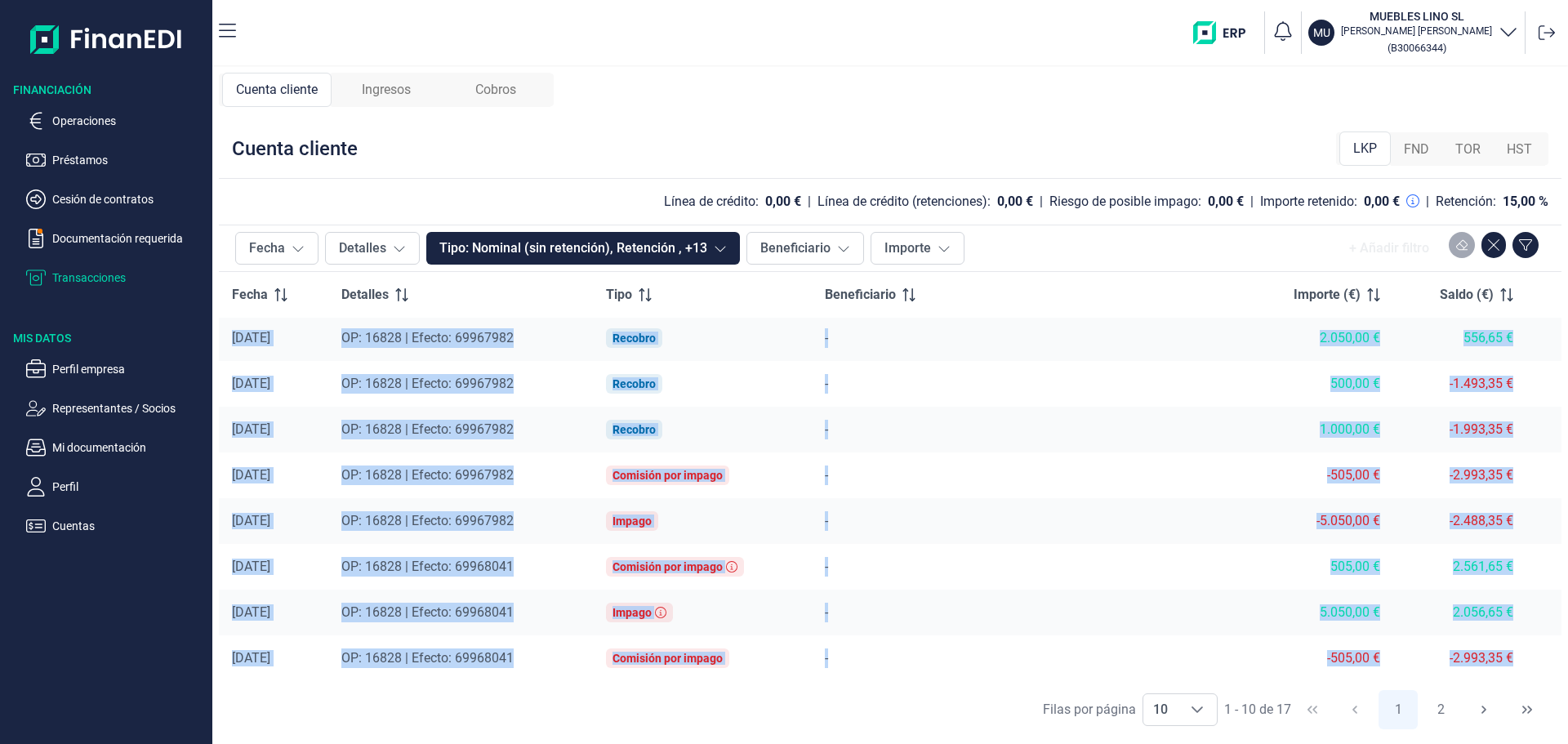
drag, startPoint x: 235, startPoint y: 340, endPoint x: 1517, endPoint y: 663, distance: 1322.1
click at [1517, 663] on tbody "[DATE] - Pago de retención ****6493 | ABANCA CORPORACION BANCARIA, S.A. -2.056,…" at bounding box center [890, 452] width 1343 height 458
click at [1108, 557] on div "-" at bounding box center [1027, 567] width 406 height 20
drag, startPoint x: 234, startPoint y: 340, endPoint x: 1332, endPoint y: 689, distance: 1152.1
click at [1332, 689] on div "Fecha Detalles Tipo: Nominal (sin retención), Retención , +13 Beneficiario Impo…" at bounding box center [890, 481] width 1343 height 513
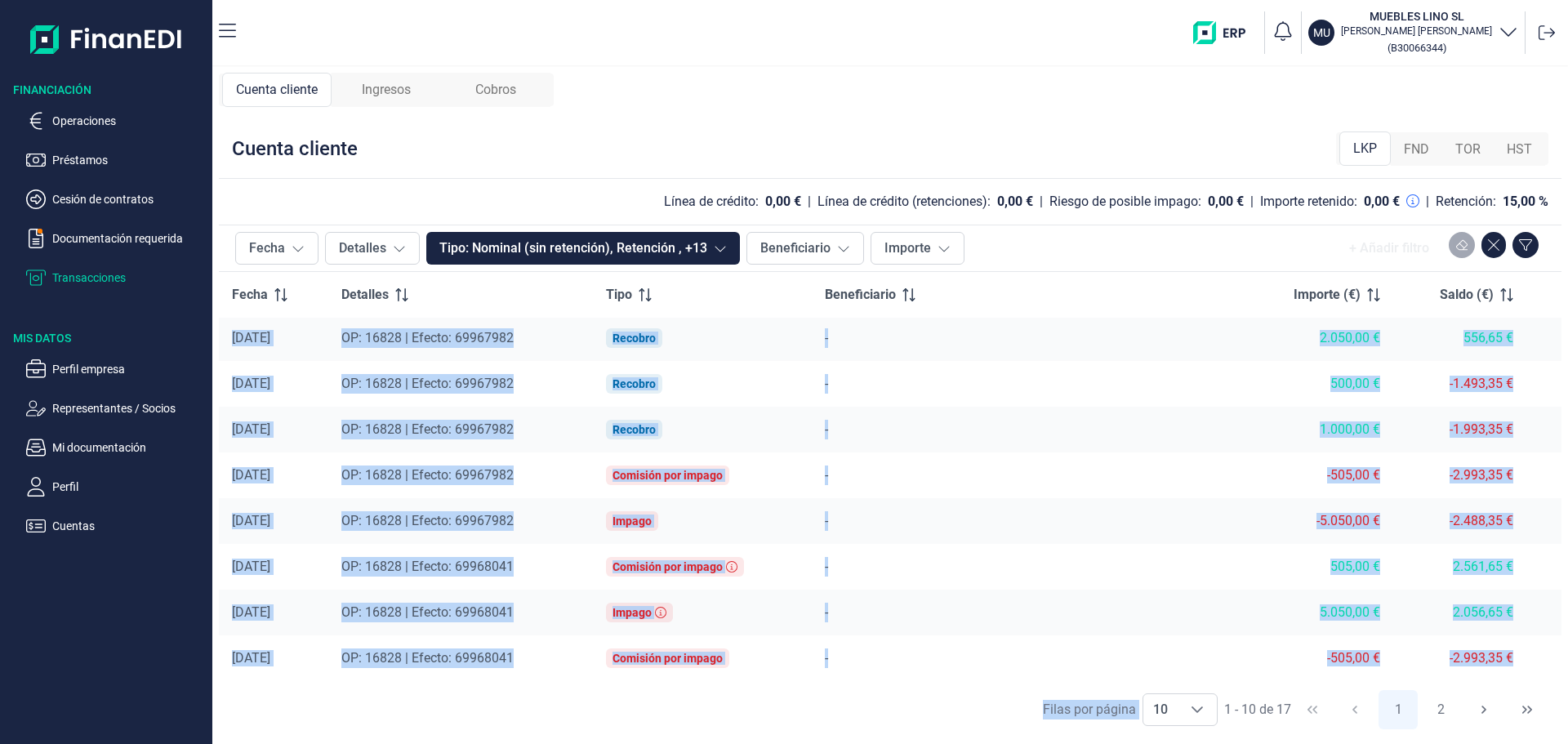
click at [1225, 565] on div "-" at bounding box center [1027, 567] width 406 height 20
drag, startPoint x: 238, startPoint y: 387, endPoint x: 1548, endPoint y: 694, distance: 1345.5
click at [1548, 694] on div "Fecha Detalles Tipo: Nominal (sin retención), Retención , +13 Beneficiario Impo…" at bounding box center [890, 481] width 1343 height 513
click at [1054, 495] on td "-" at bounding box center [1027, 475] width 431 height 46
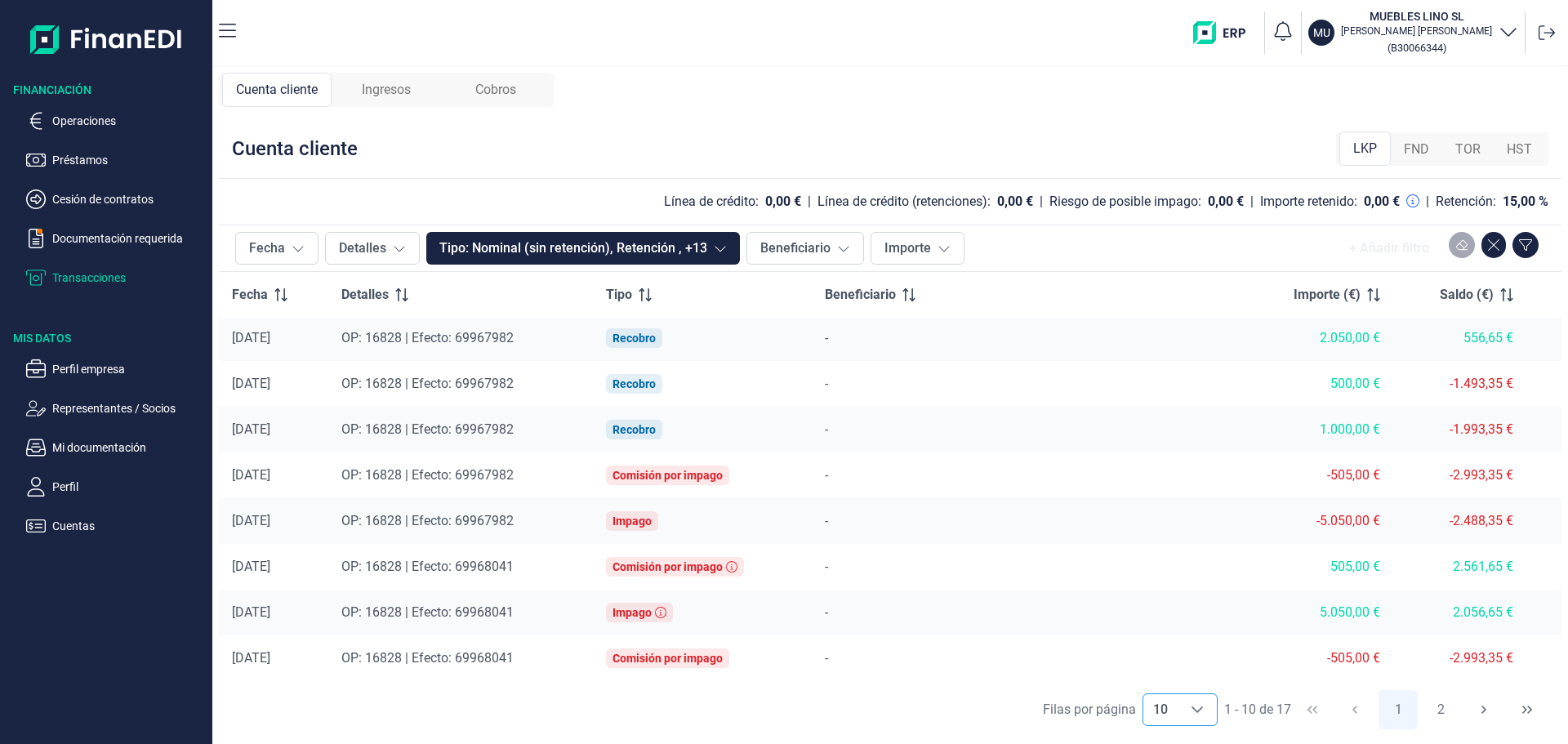
click at [1198, 713] on icon "Choose" at bounding box center [1198, 710] width 13 height 13
click at [1152, 595] on span "5" at bounding box center [1155, 595] width 7 height 16
type input "5"
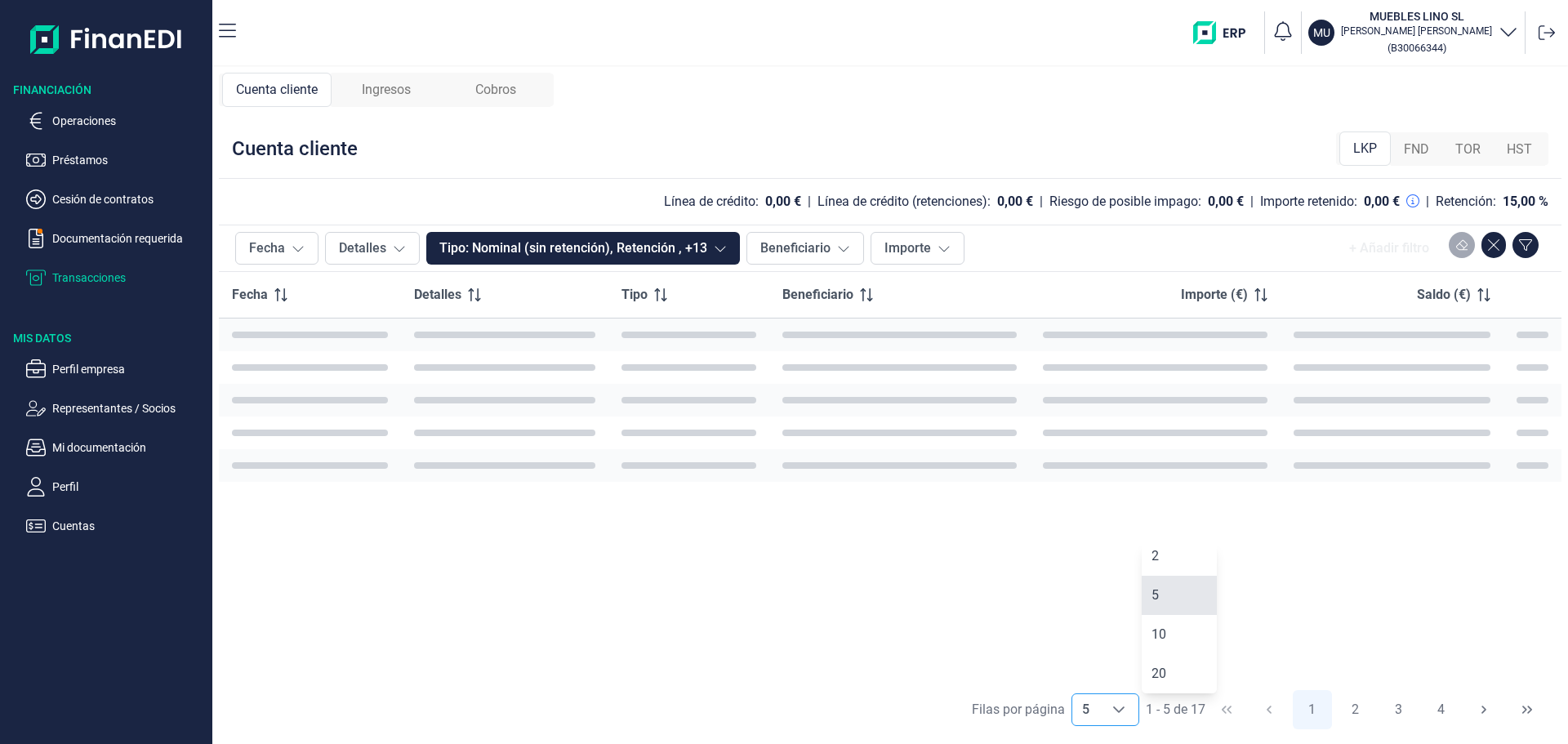
scroll to position [0, 0]
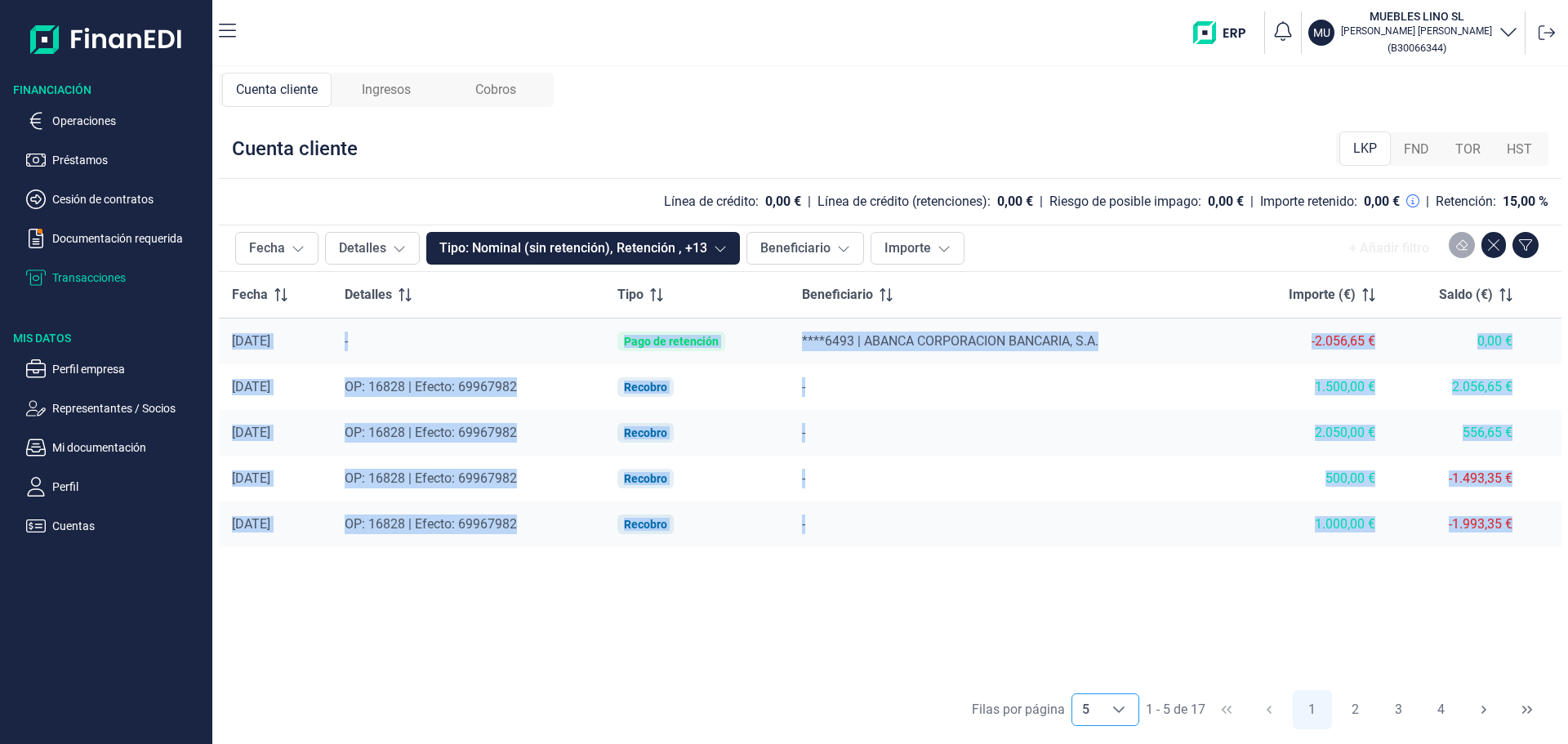
drag, startPoint x: 233, startPoint y: 338, endPoint x: 1511, endPoint y: 534, distance: 1292.9
click at [1511, 534] on tbody "[DATE] - Pago de retención ****6493 | ABANCA CORPORACION BANCARIA, S.A. -2.056,…" at bounding box center [890, 433] width 1343 height 229
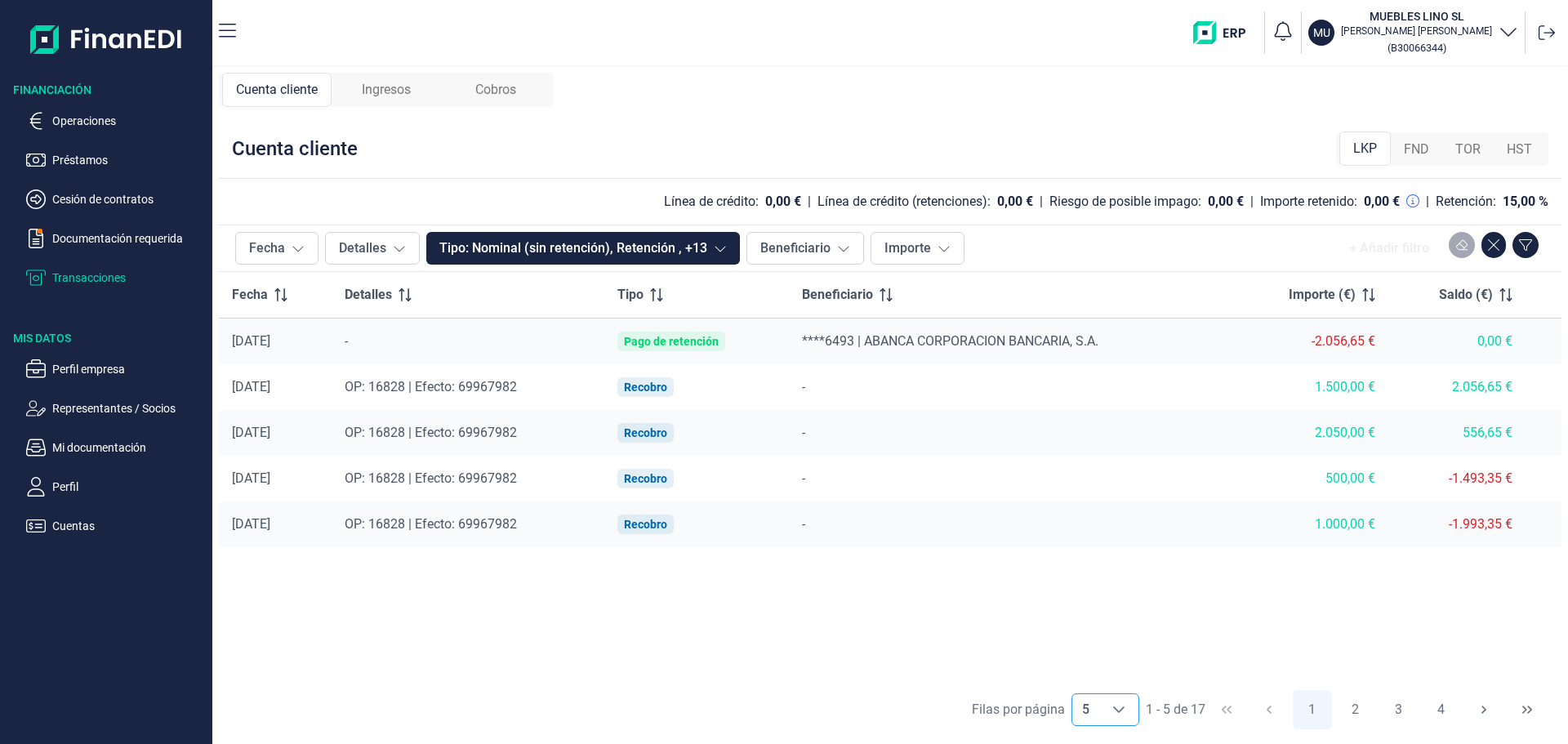
click at [1101, 632] on div "Fecha Detalles Tipo Beneficiario Importe (€) Saldo (€) [DATE] - Pago de retenci…" at bounding box center [890, 477] width 1343 height 410
click at [1350, 711] on button "2" at bounding box center [1355, 710] width 39 height 39
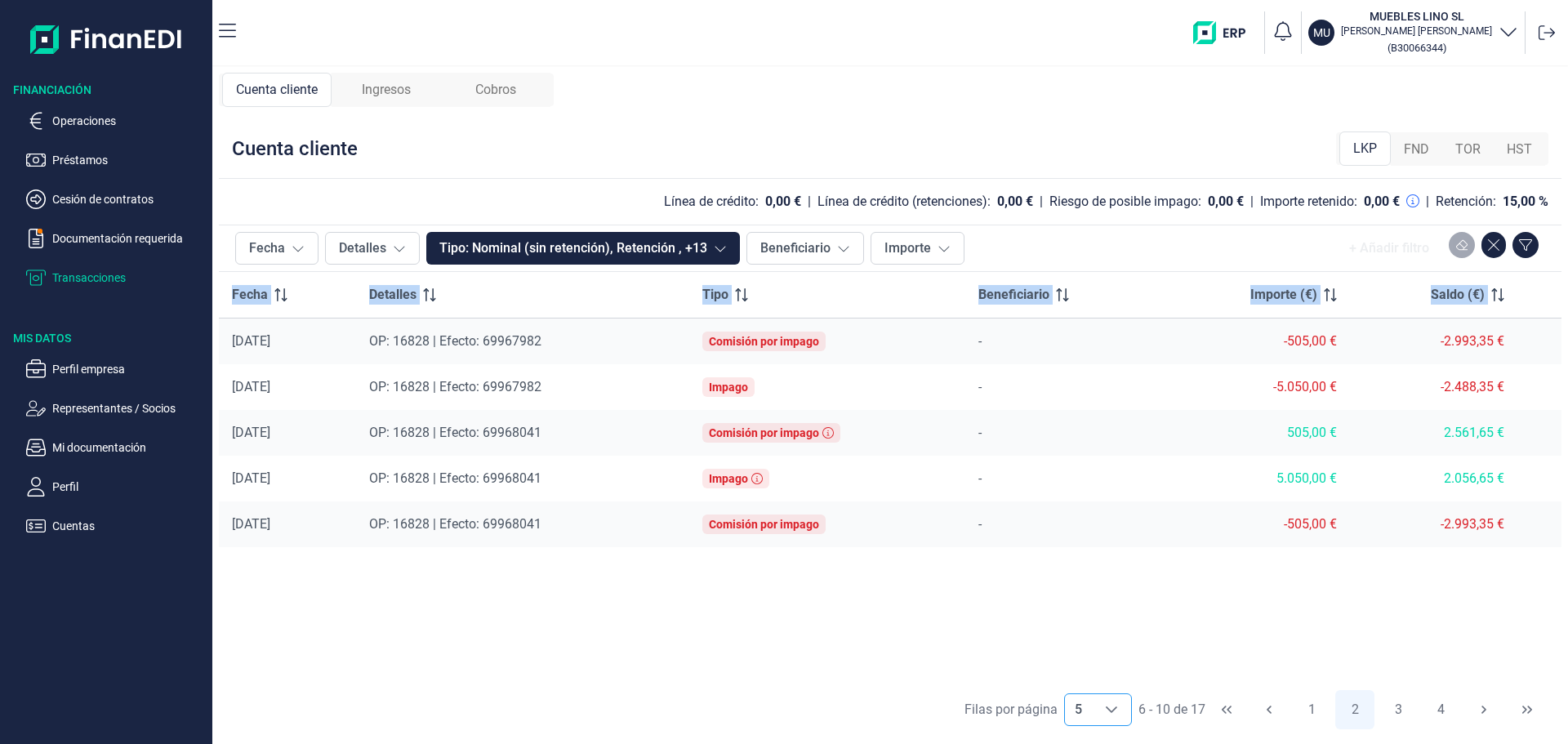
drag, startPoint x: 235, startPoint y: 339, endPoint x: 1428, endPoint y: 551, distance: 1211.7
click at [1428, 551] on div "Fecha Detalles Tipo Beneficiario Importe (€) Saldo (€) [DATE] OP: 16828 | Efect…" at bounding box center [890, 477] width 1343 height 410
click at [1404, 707] on button "3" at bounding box center [1398, 710] width 39 height 39
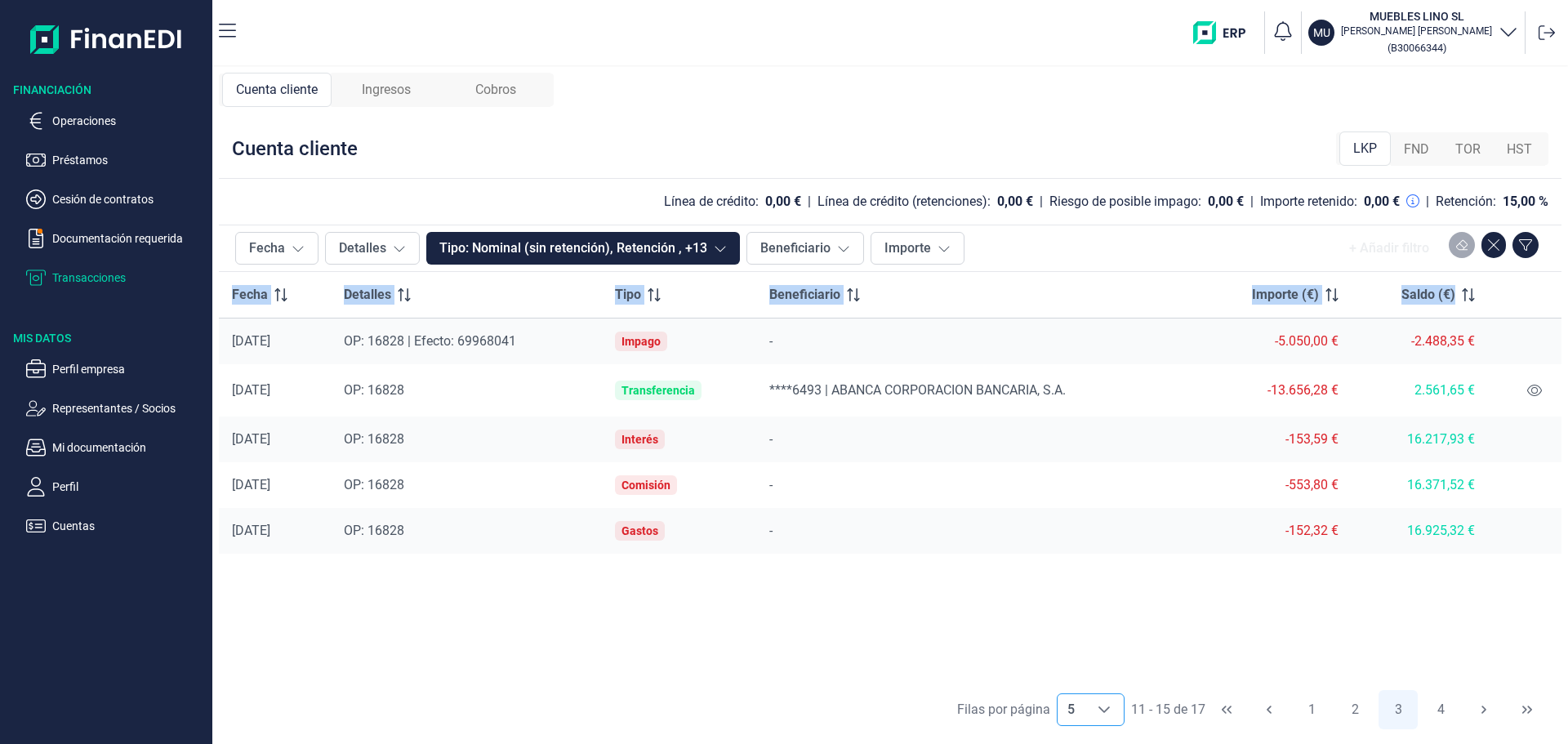
click at [948, 611] on div "Fecha Detalles Tipo Beneficiario Importe (€) Saldo (€) [DATE] OP: 16828 | Efect…" at bounding box center [890, 477] width 1343 height 410
drag, startPoint x: 233, startPoint y: 339, endPoint x: 1506, endPoint y: 547, distance: 1289.9
click at [1506, 547] on tbody "[DATE] OP: 16828 | Efecto: 69968041 Impago - -5.050,00 € -2.488,35 € [DATE] OP:…" at bounding box center [890, 437] width 1343 height 236
click at [1437, 712] on button "4" at bounding box center [1442, 710] width 39 height 39
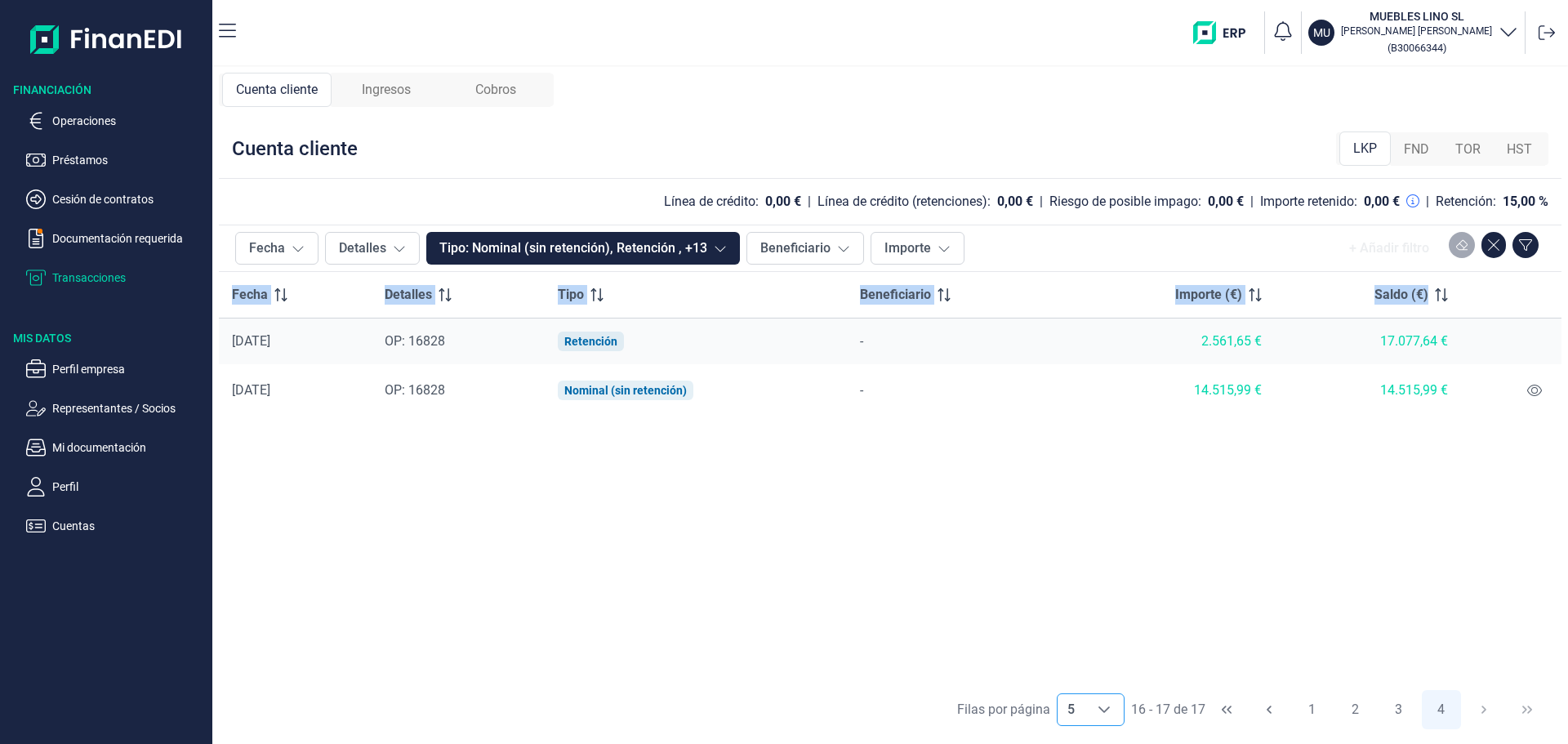
click at [1102, 548] on div "Fecha Detalles Tipo Beneficiario Importe (€) Saldo (€) [DATE] OP: 16828 Retenci…" at bounding box center [890, 477] width 1343 height 410
drag, startPoint x: 233, startPoint y: 340, endPoint x: 1326, endPoint y: 385, distance: 1093.9
click at [1476, 410] on tbody "[DATE] OP: 16828 Retención - 2.561,65 € 17.077,64 € [DATE] OP: 16828 Nominal (s…" at bounding box center [890, 368] width 1343 height 99
click at [1546, 34] on icon at bounding box center [1547, 33] width 16 height 16
